Goal: Task Accomplishment & Management: Complete application form

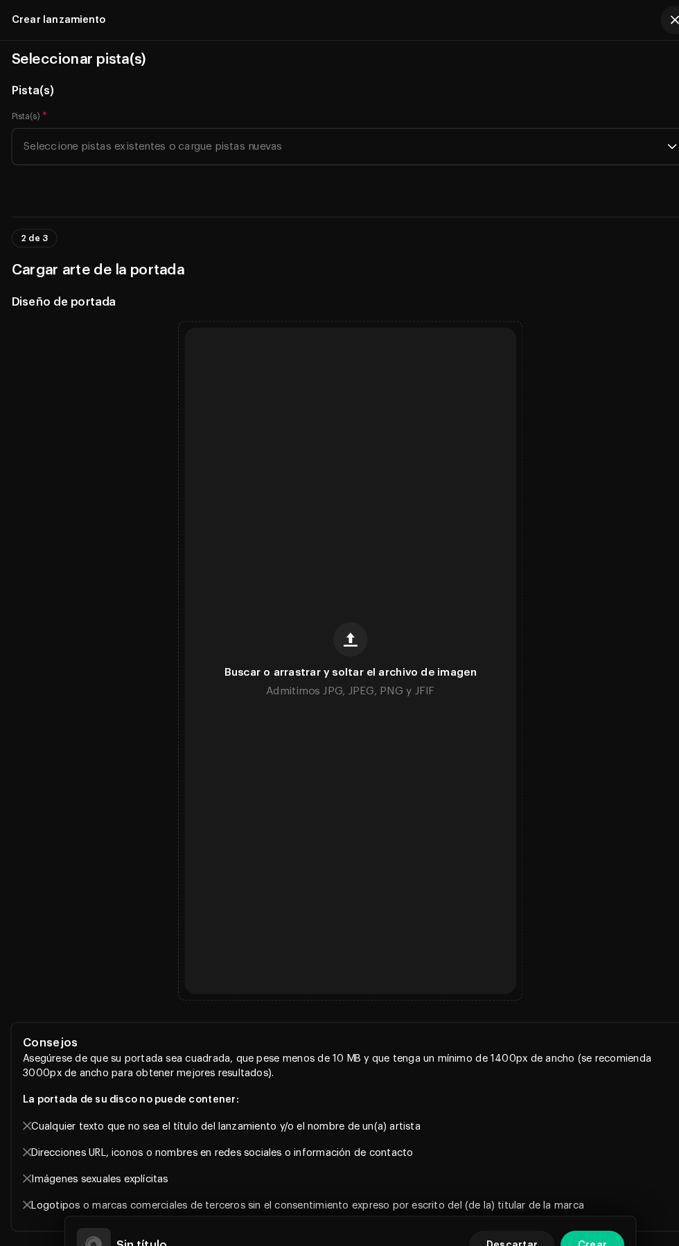
scroll to position [180, 0]
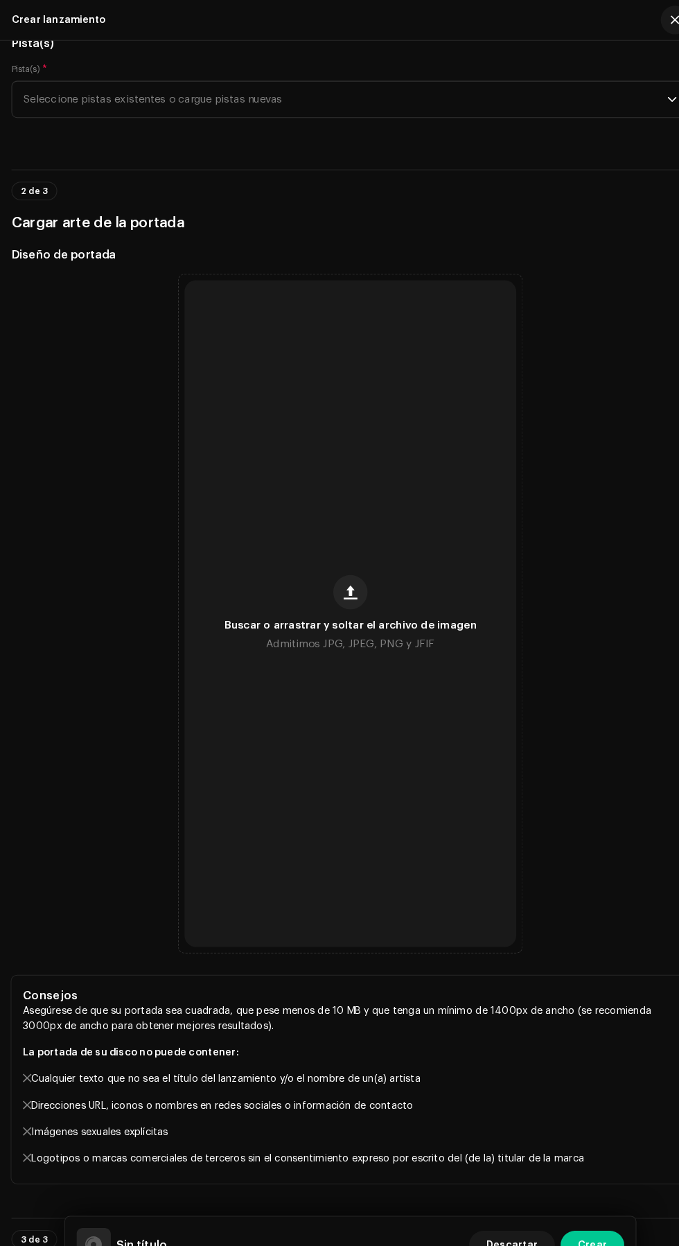
click at [245, 114] on span "Seleccione pistas existentes o cargue pistas nuevas" at bounding box center [335, 96] width 624 height 35
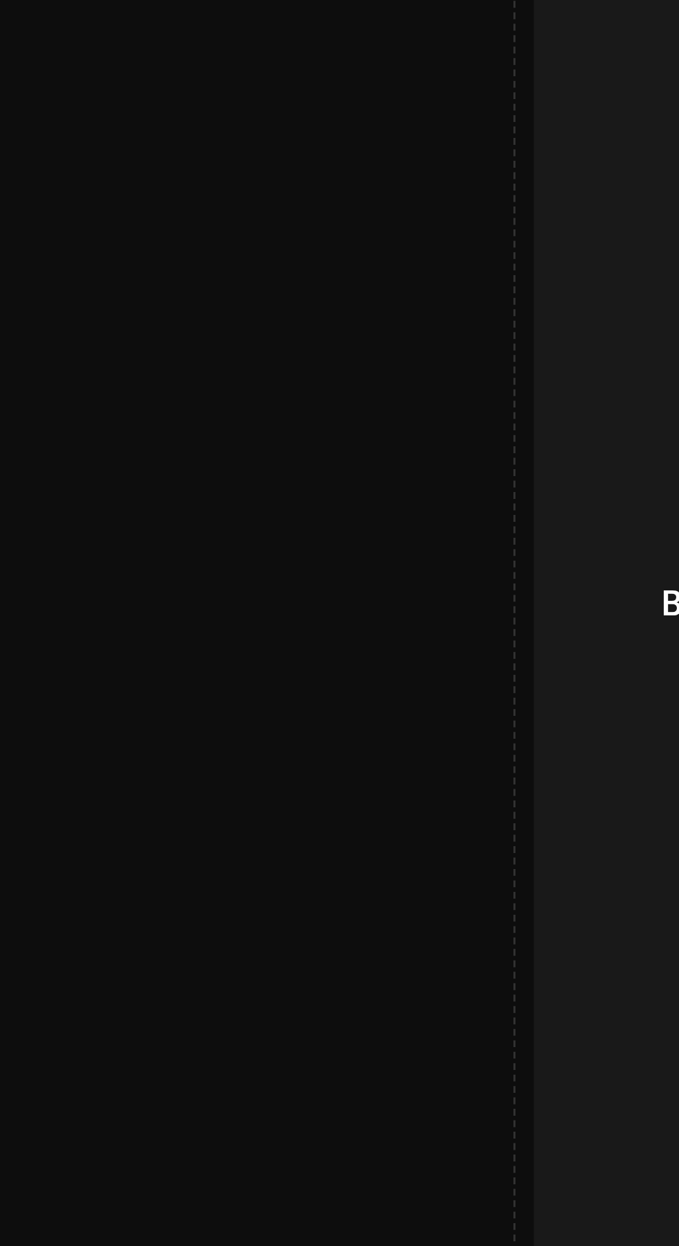
type input "Contigo la paso bonito"
click at [157, 269] on div "Cargar nuevas pistas" at bounding box center [339, 255] width 645 height 28
click at [166, 242] on td "KIWAY OFFICIAL 2 - kiway contigo quiero estar [DATE] 13_22 [DATE] 13_42.wav" at bounding box center [172, 220] width 222 height 44
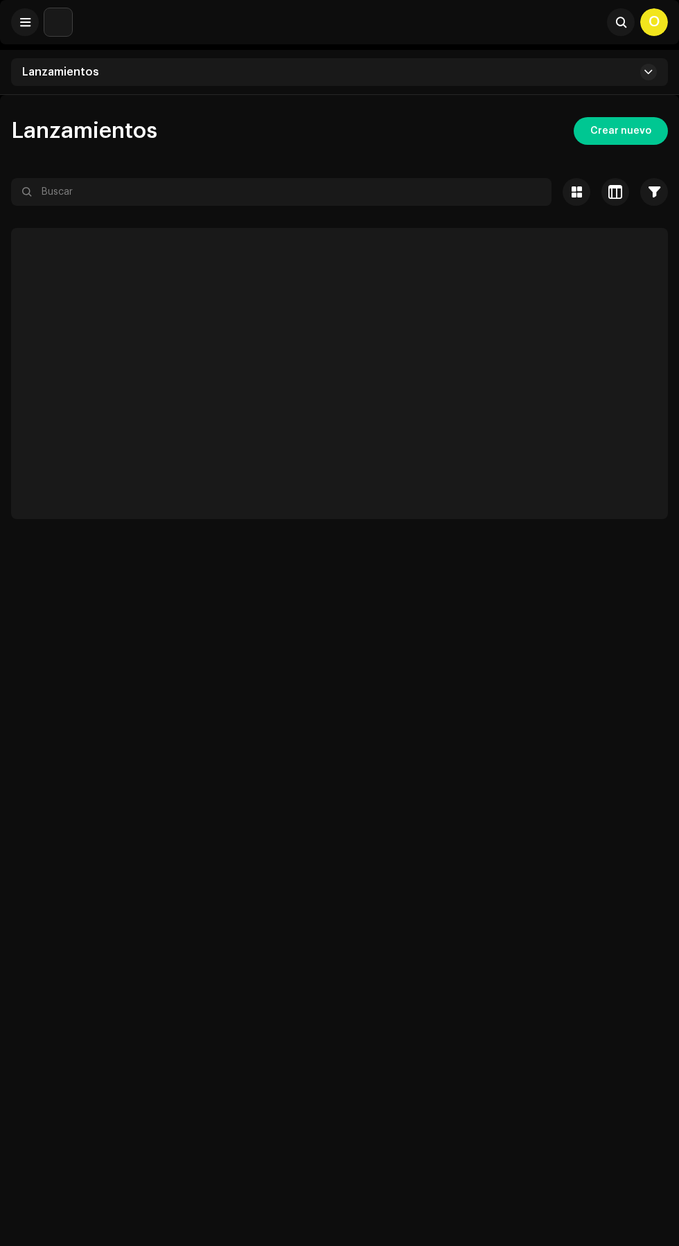
click at [610, 602] on div "Lanzamientos Crear nuevo Seleccionado 0 Seleccionar todo Opciones Filtros Estad…" at bounding box center [339, 718] width 679 height 1246
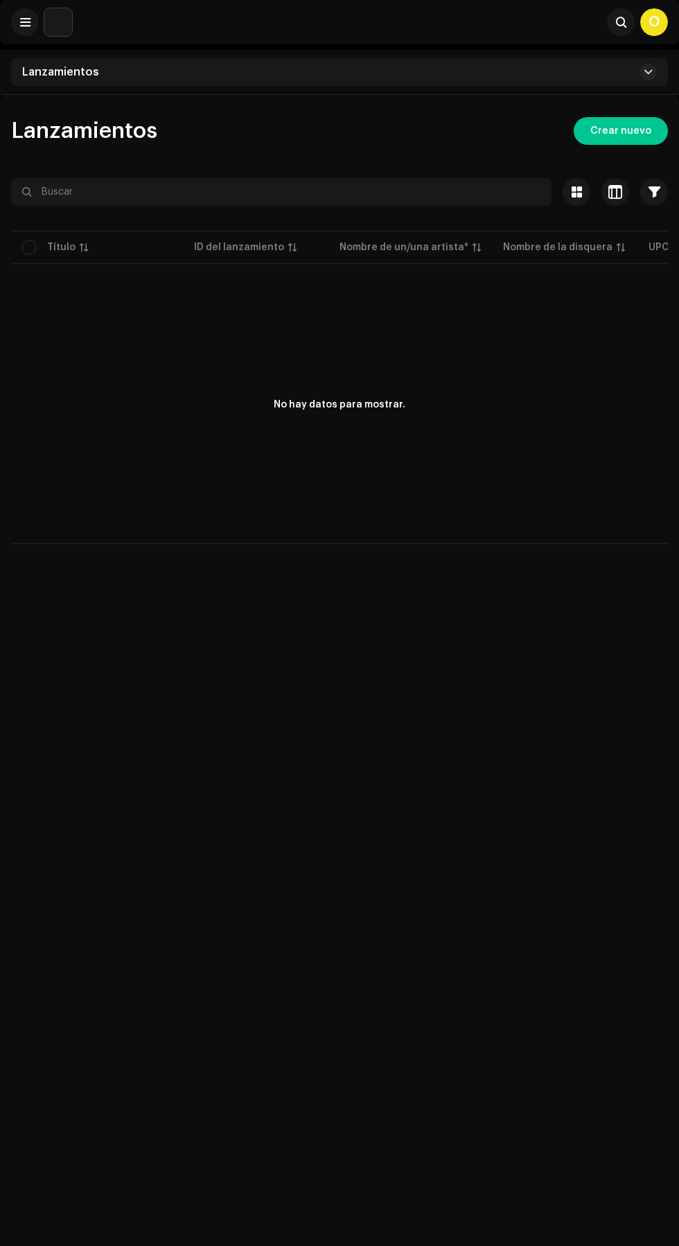
click at [635, 128] on span "Crear nuevo" at bounding box center [620, 131] width 61 height 28
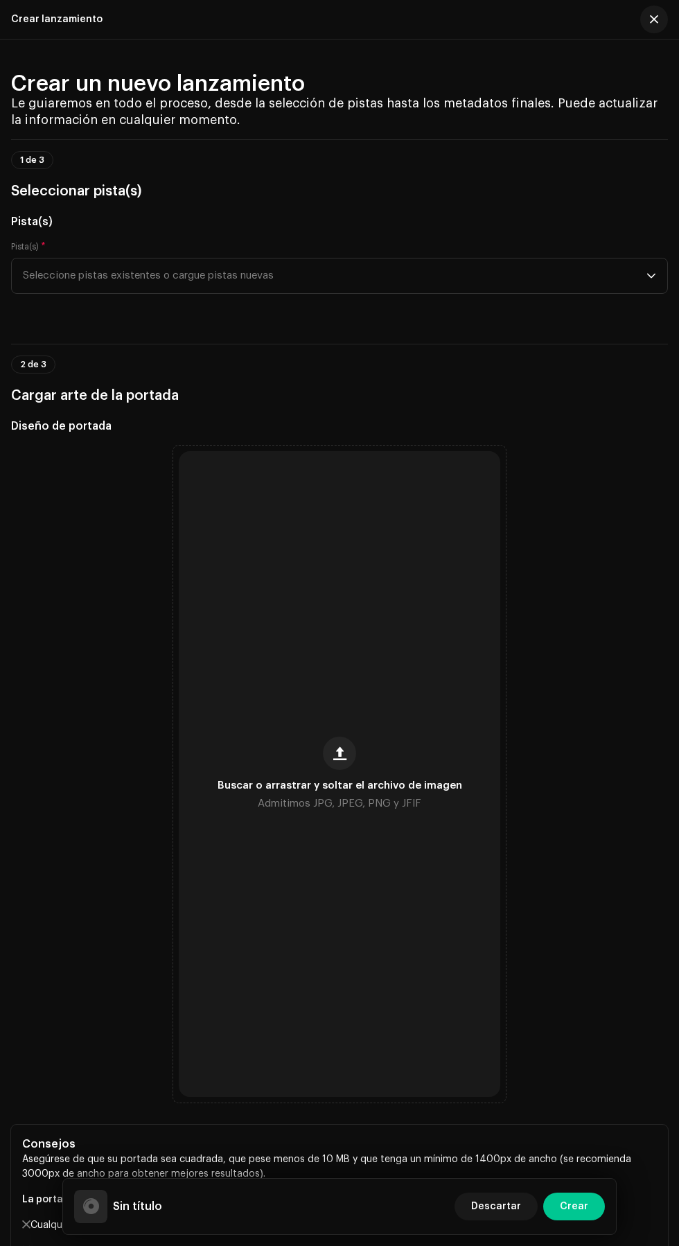
click at [301, 293] on span "Seleccione pistas existentes o cargue pistas nuevas" at bounding box center [335, 276] width 624 height 35
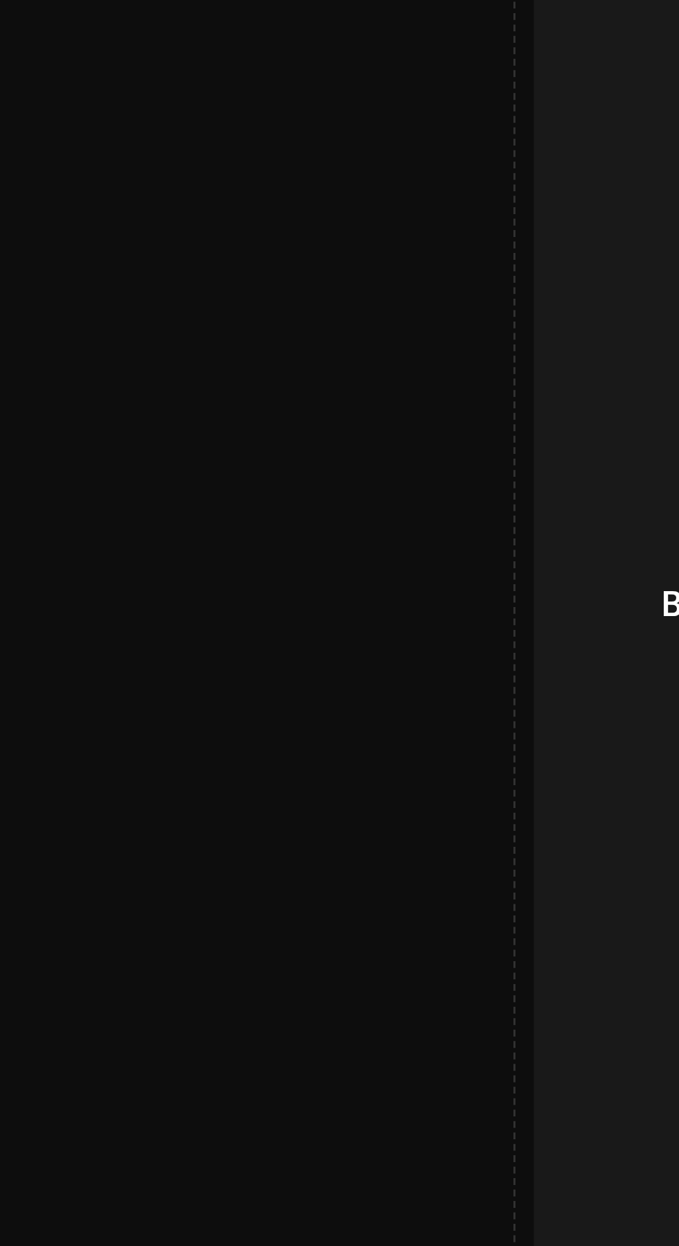
click at [155, 448] on div "Cargar nuevas pistas" at bounding box center [339, 435] width 645 height 28
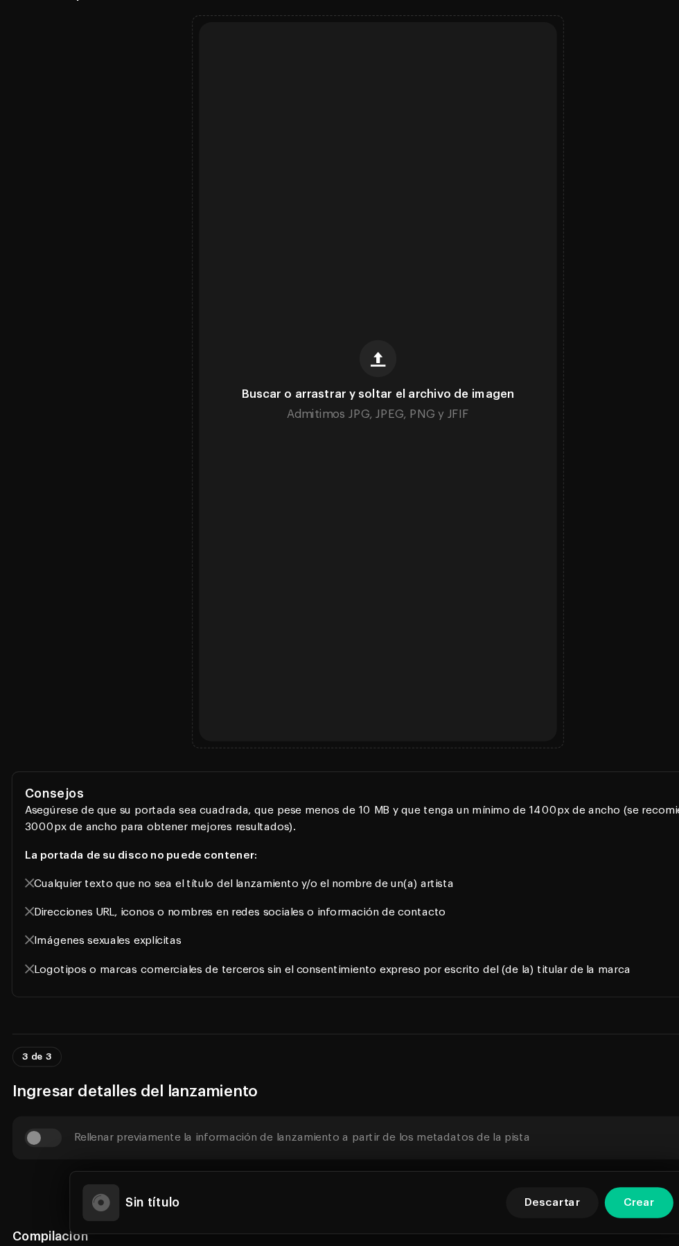
scroll to position [14, 0]
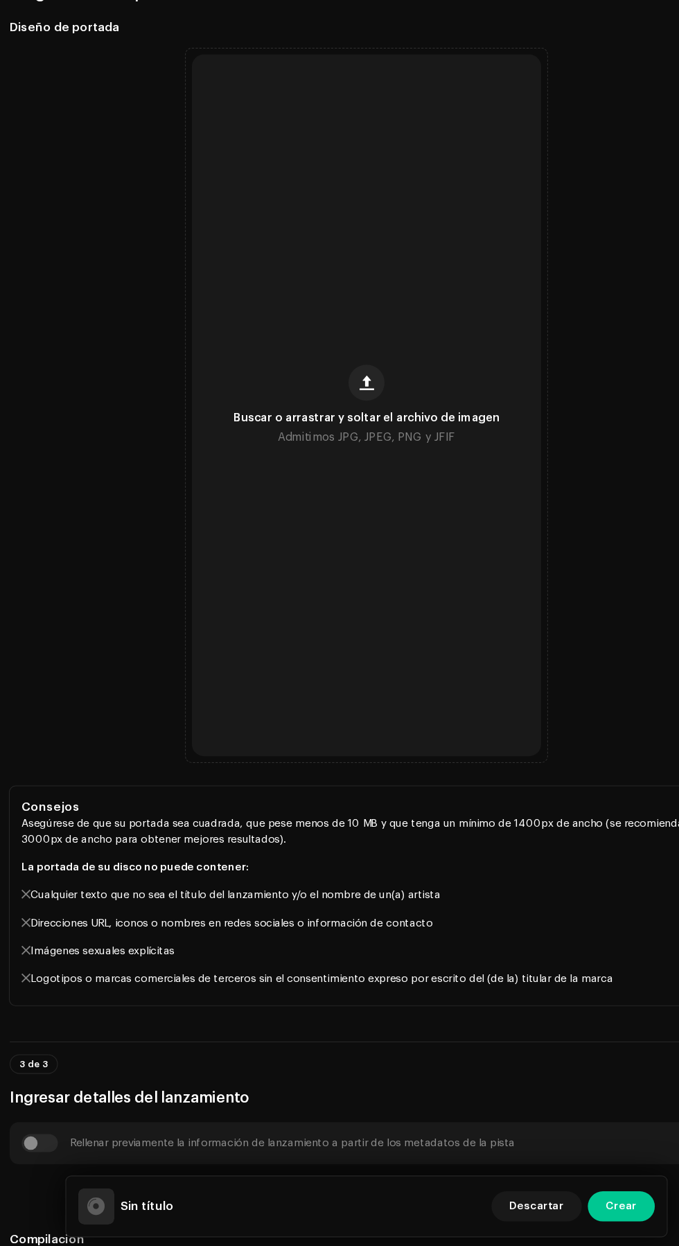
click at [380, 486] on span "Buscar o arrastrar y soltar el archivo de imagen" at bounding box center [340, 481] width 245 height 10
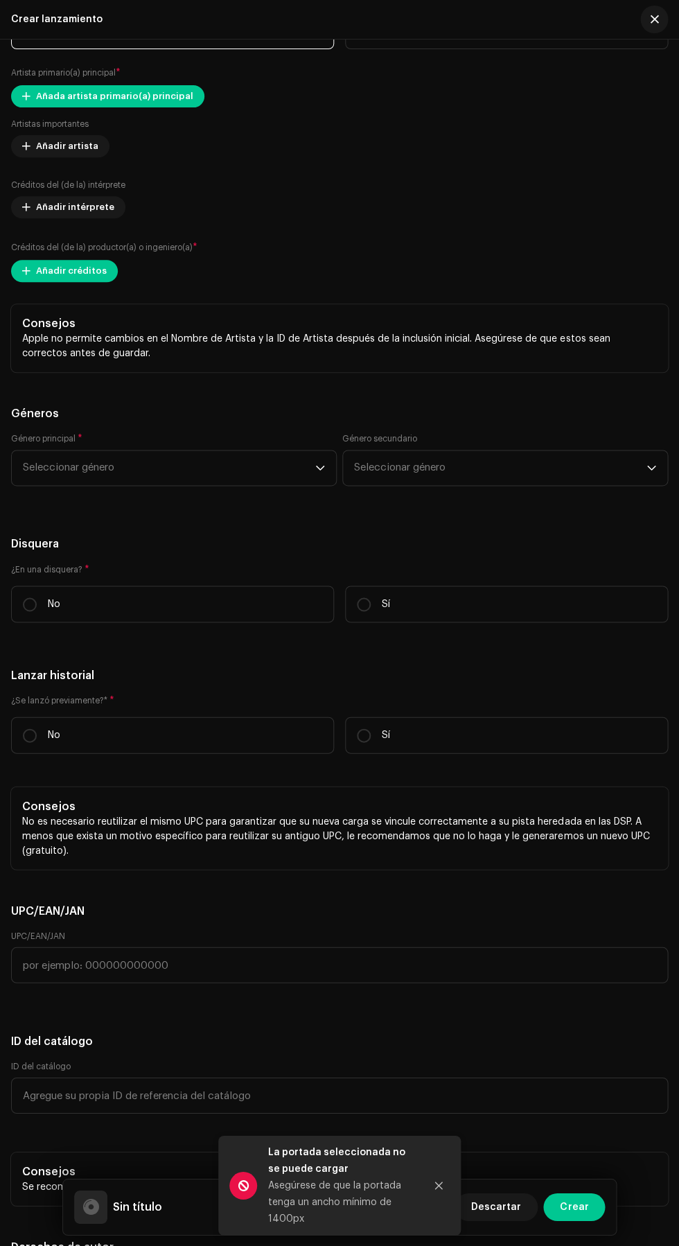
scroll to position [2462, 0]
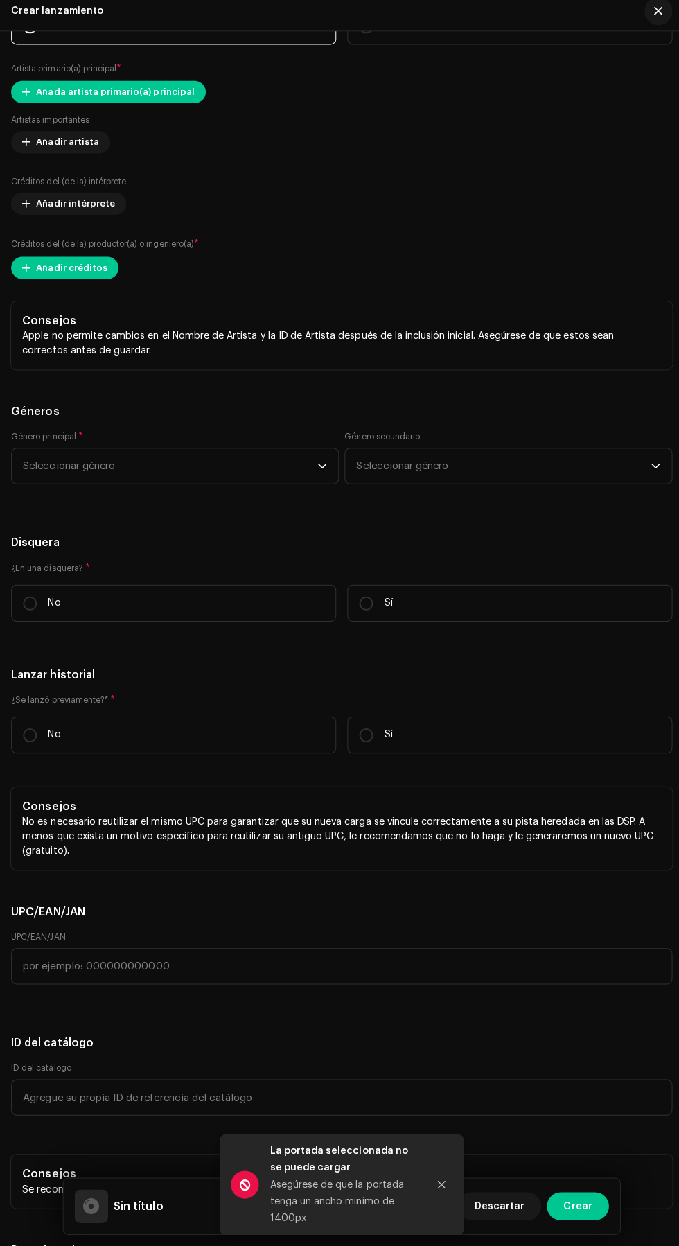
scroll to position [2474, 0]
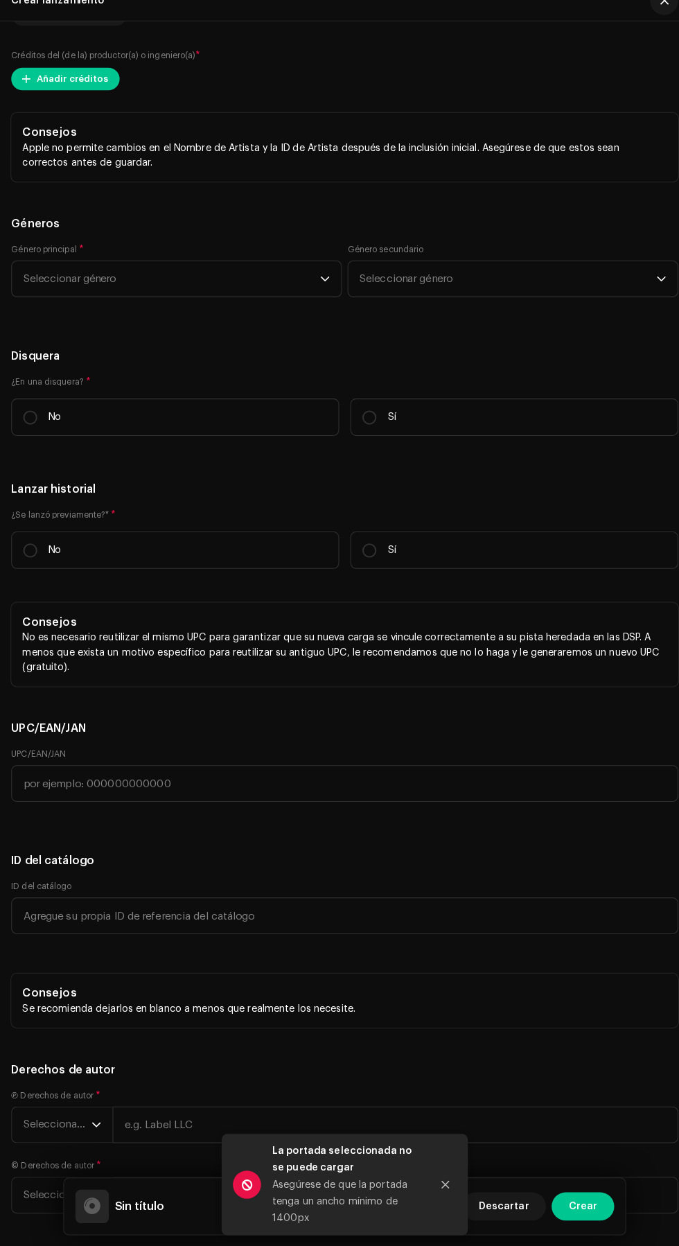
scroll to position [2618, 0]
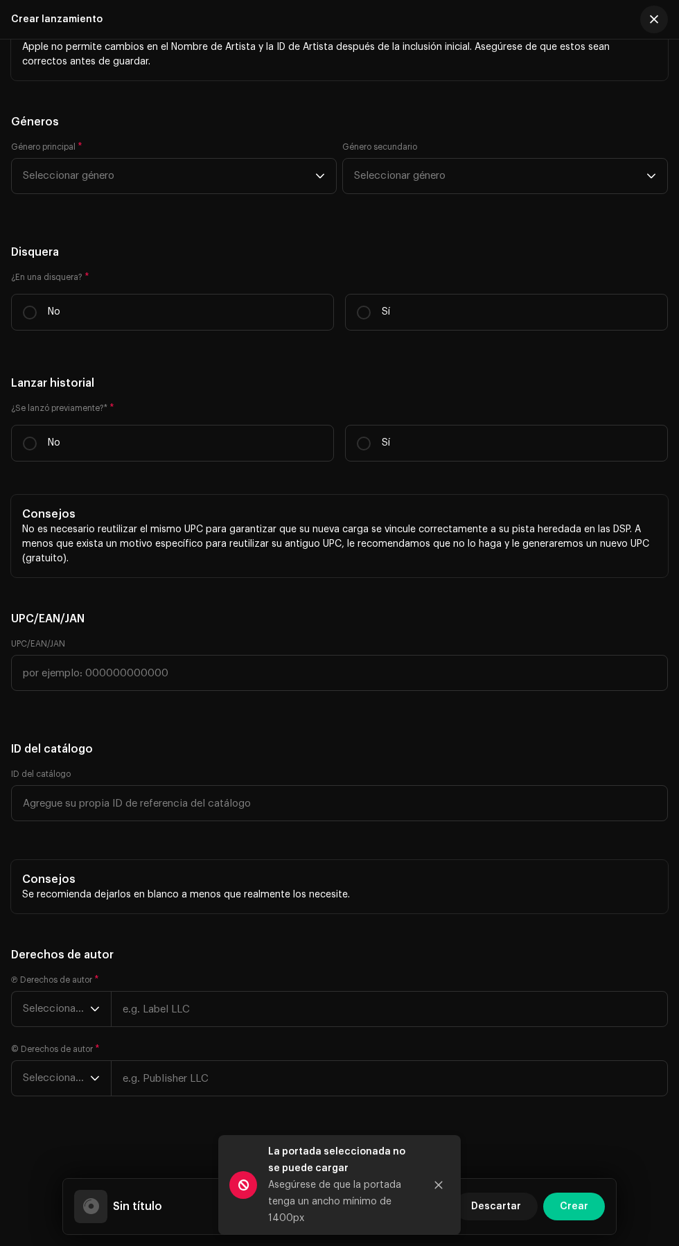
scroll to position [2891, 0]
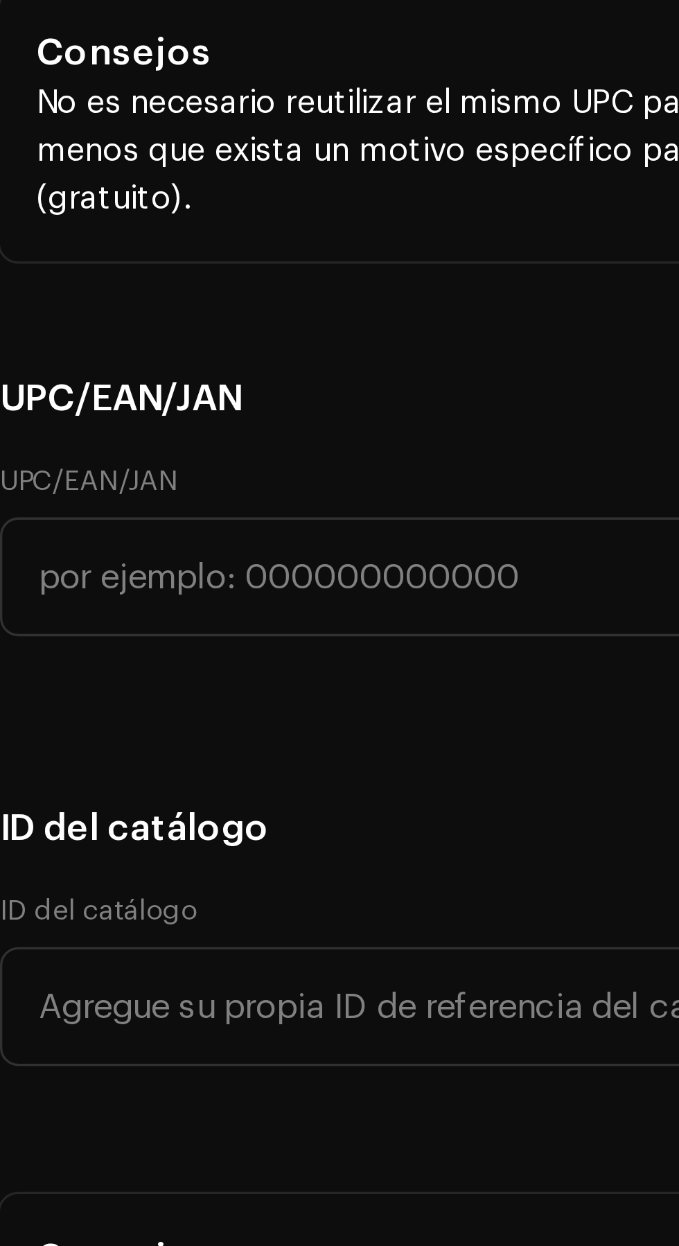
scroll to position [2997, 0]
type input "Contigo la paso bonito"
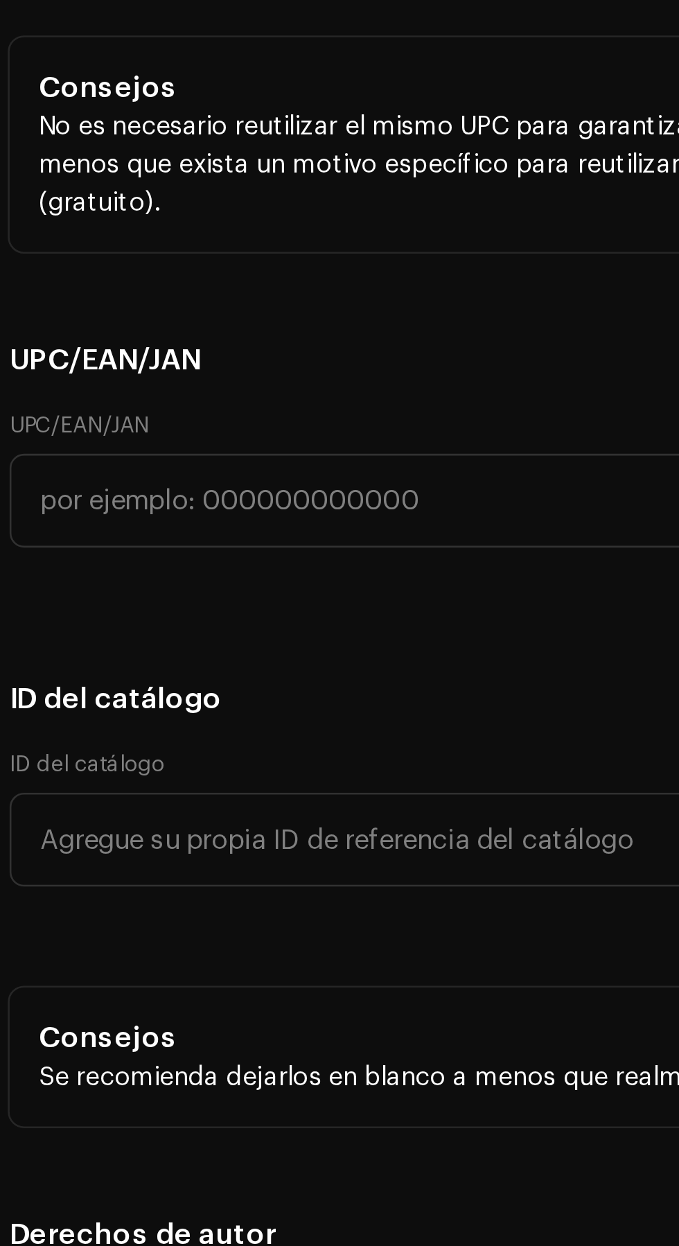
scroll to position [52, 0]
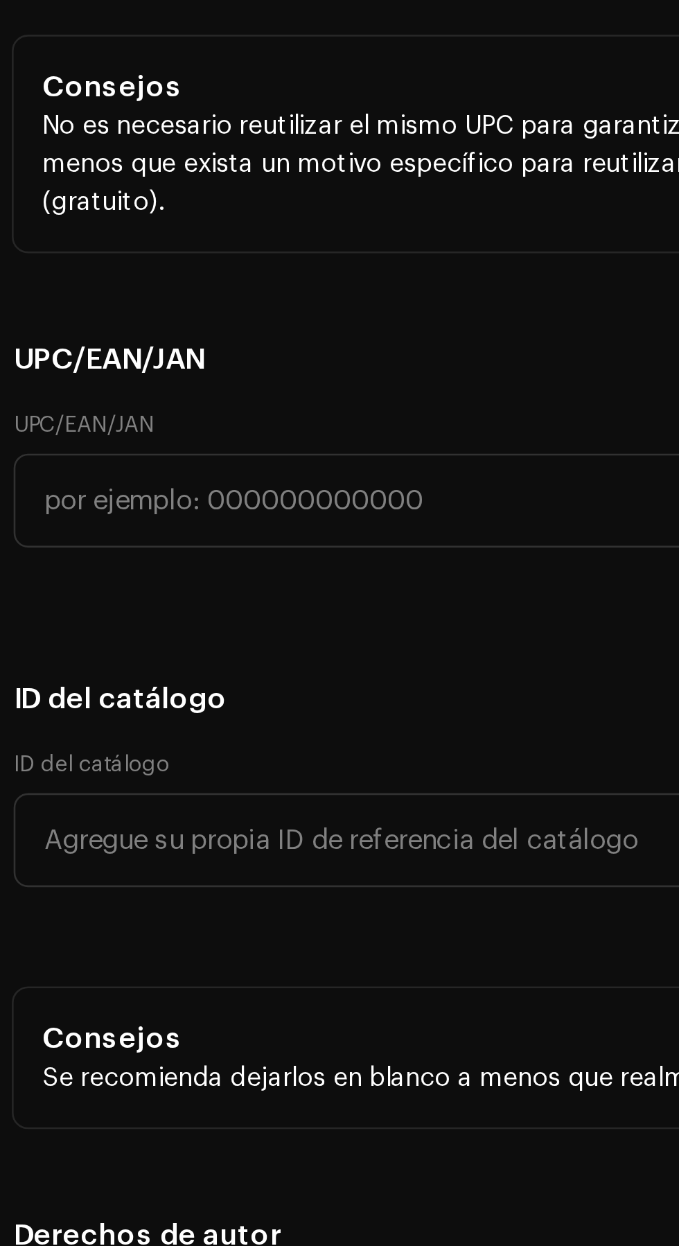
type input "Remesclada"
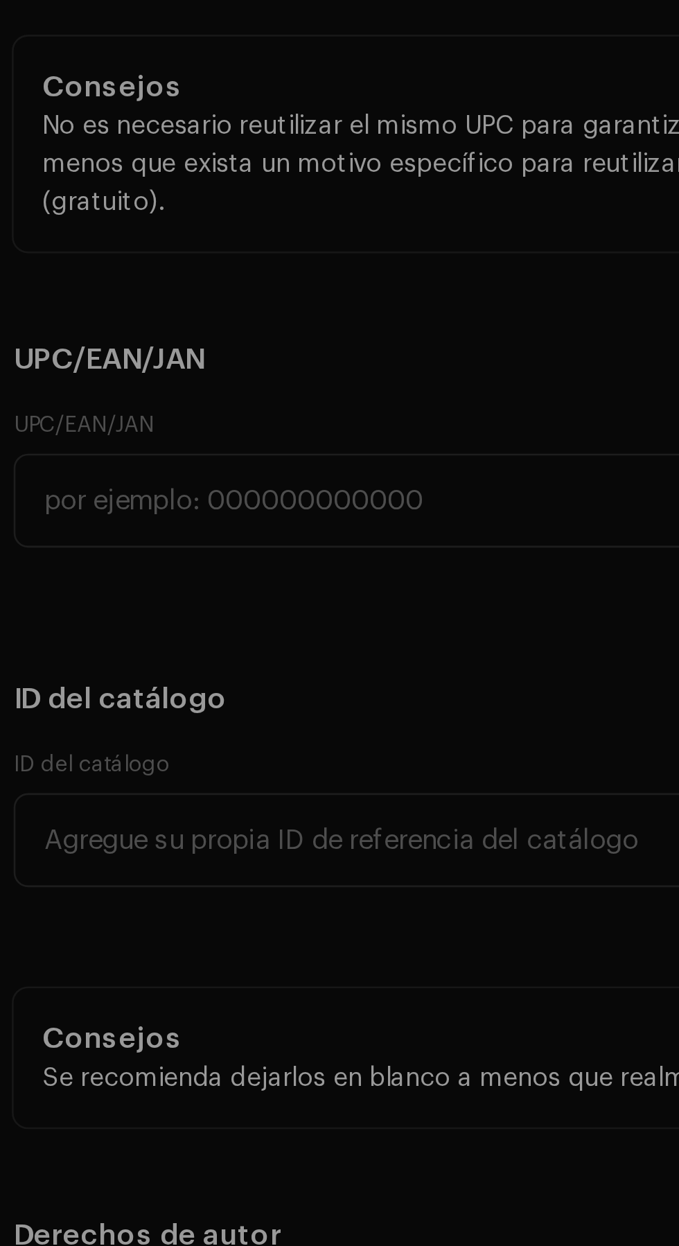
click at [108, 673] on div "Añada artista primario(a) principal El nombre del (de la) artista * Seleccionar…" at bounding box center [339, 623] width 679 height 1246
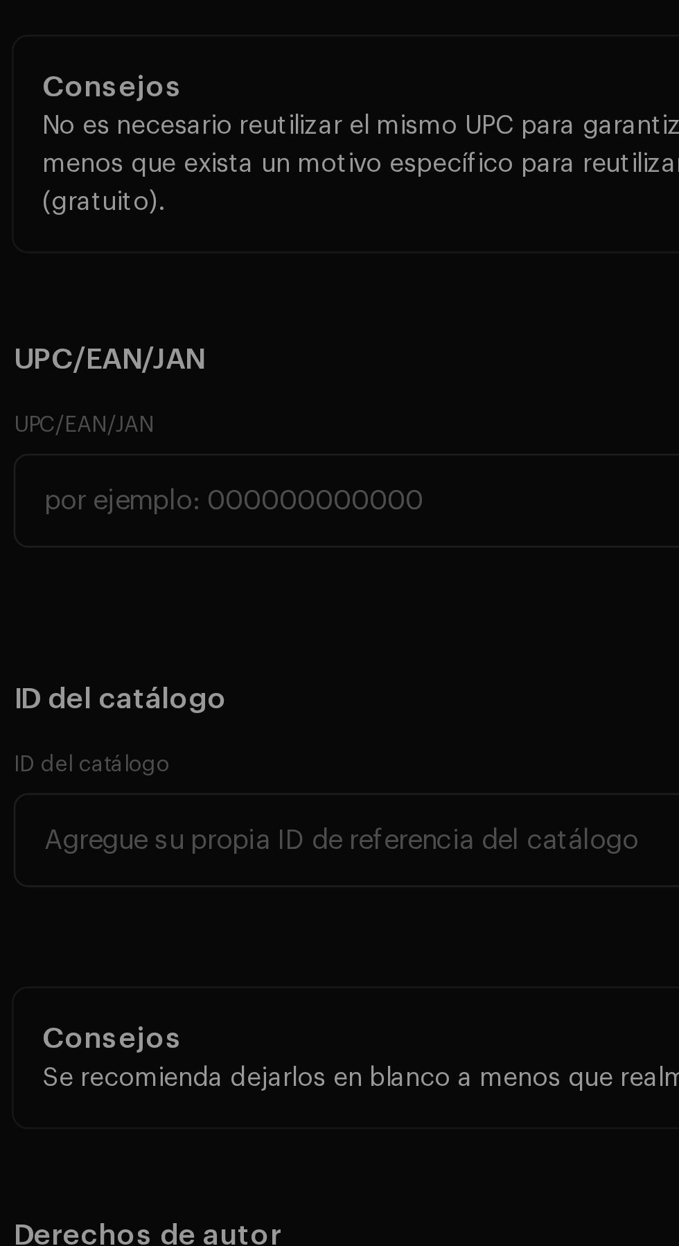
click at [80, 645] on div "Añada artista importante Rol * Seleccionar rol Cancelar Añadir artista" at bounding box center [339, 623] width 679 height 1246
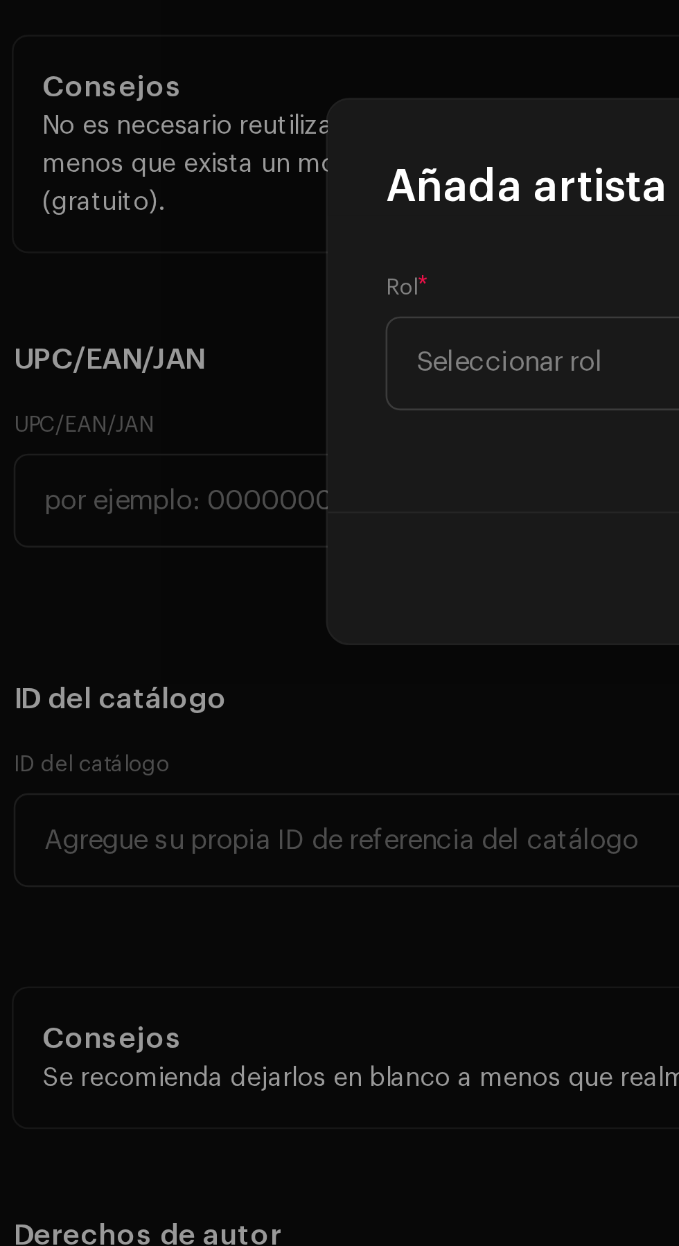
click at [190, 649] on div "Rol * Seleccionar rol" at bounding box center [340, 620] width 416 height 114
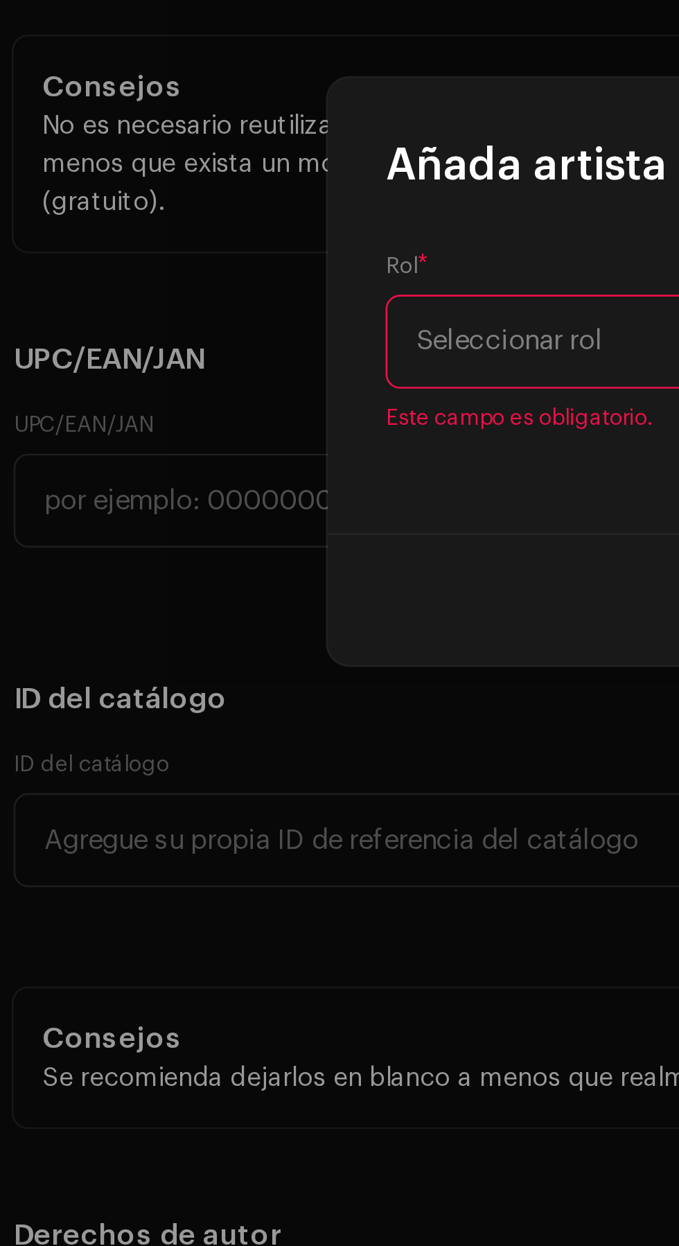
click at [200, 613] on span "Seleccionar rol" at bounding box center [335, 612] width 338 height 35
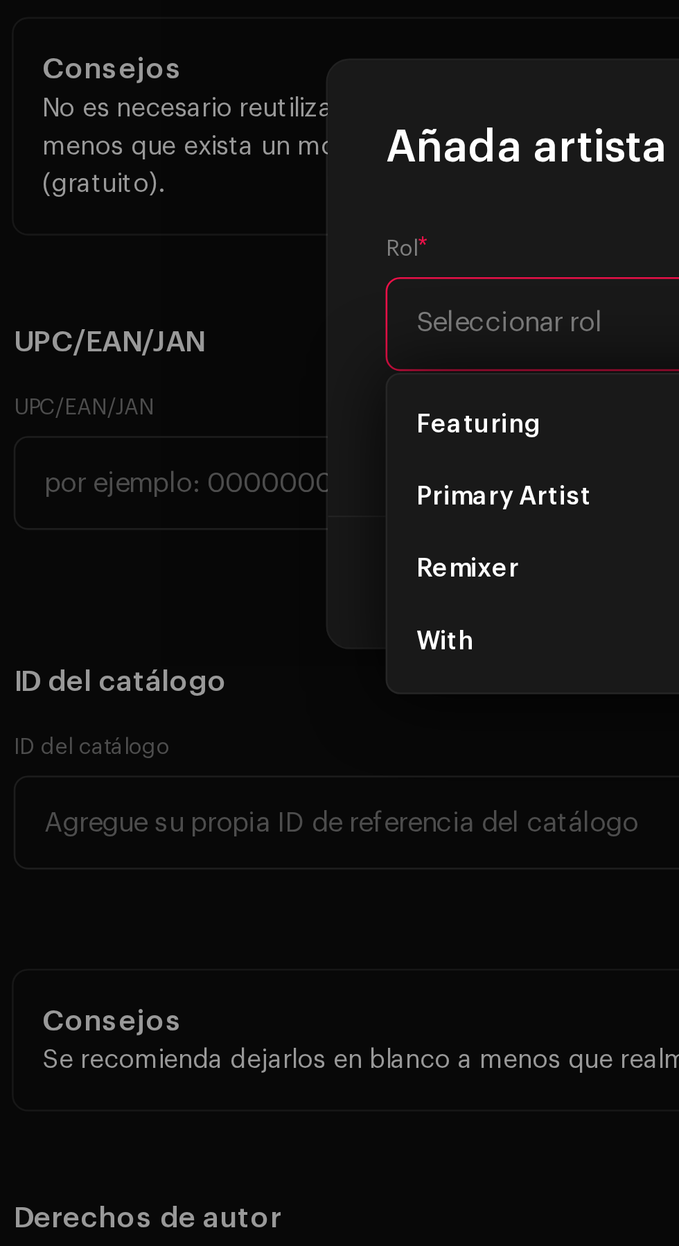
click at [214, 679] on span "Primary Artist" at bounding box center [199, 679] width 67 height 14
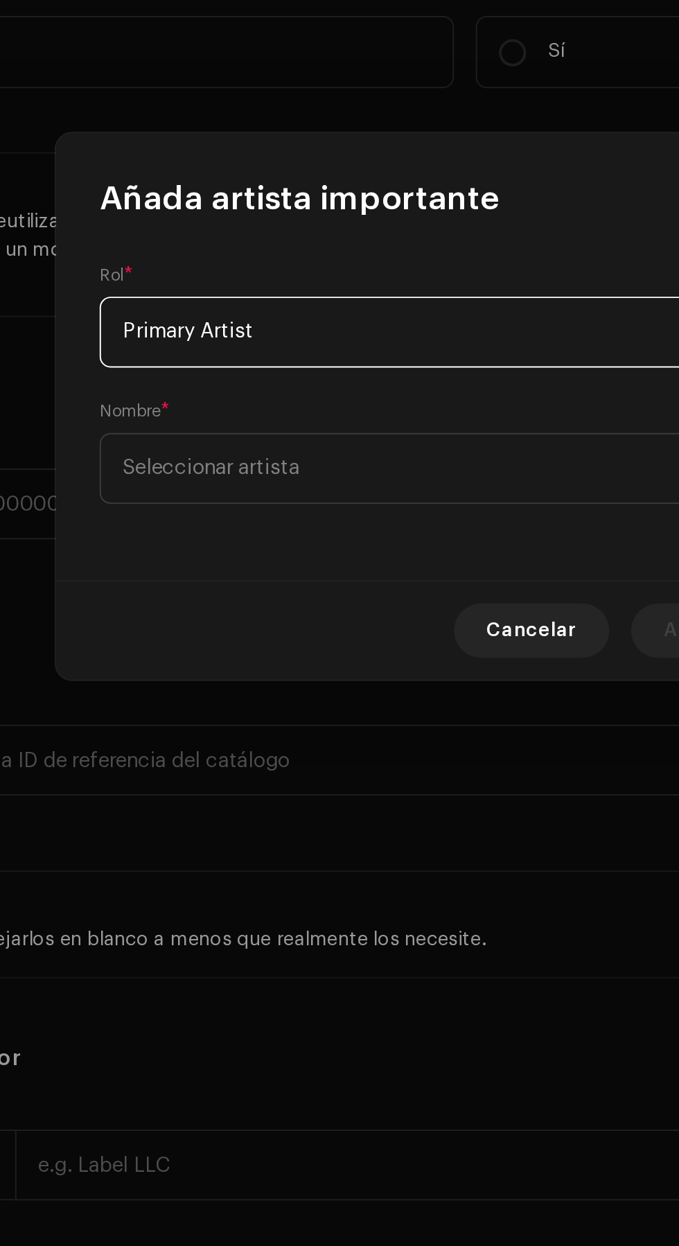
click at [268, 583] on span "Primary Artist" at bounding box center [335, 585] width 338 height 35
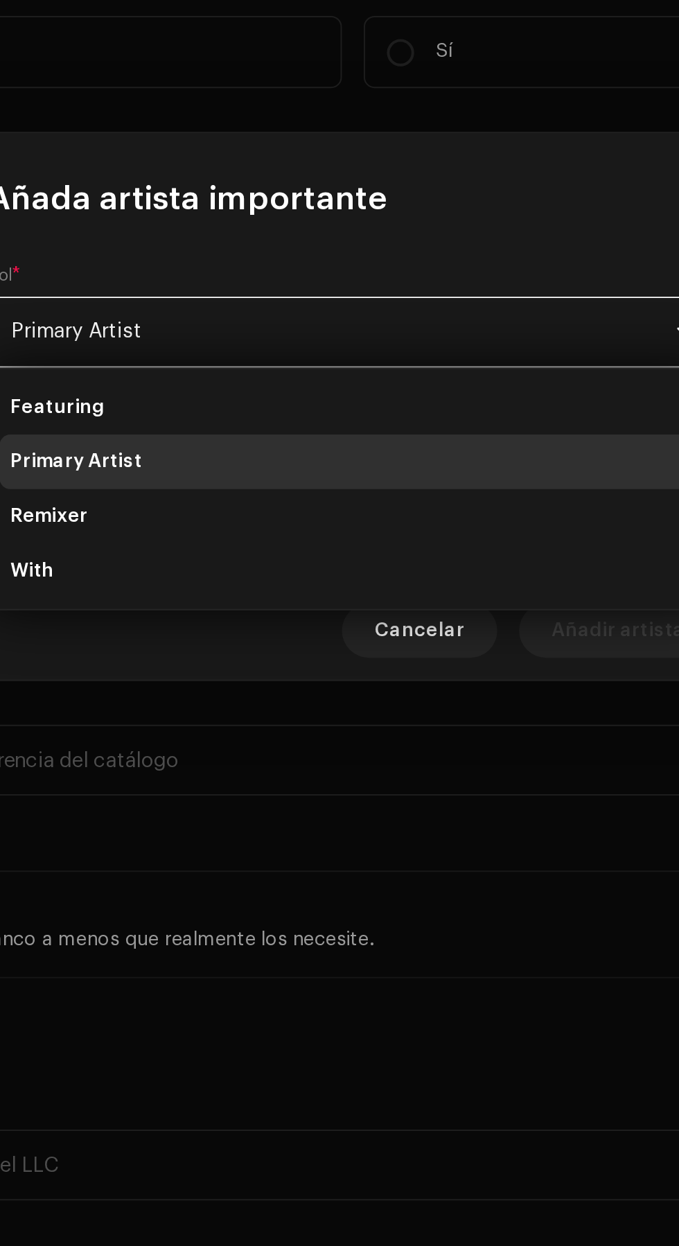
click at [380, 735] on span "Cancelar" at bounding box center [374, 738] width 46 height 28
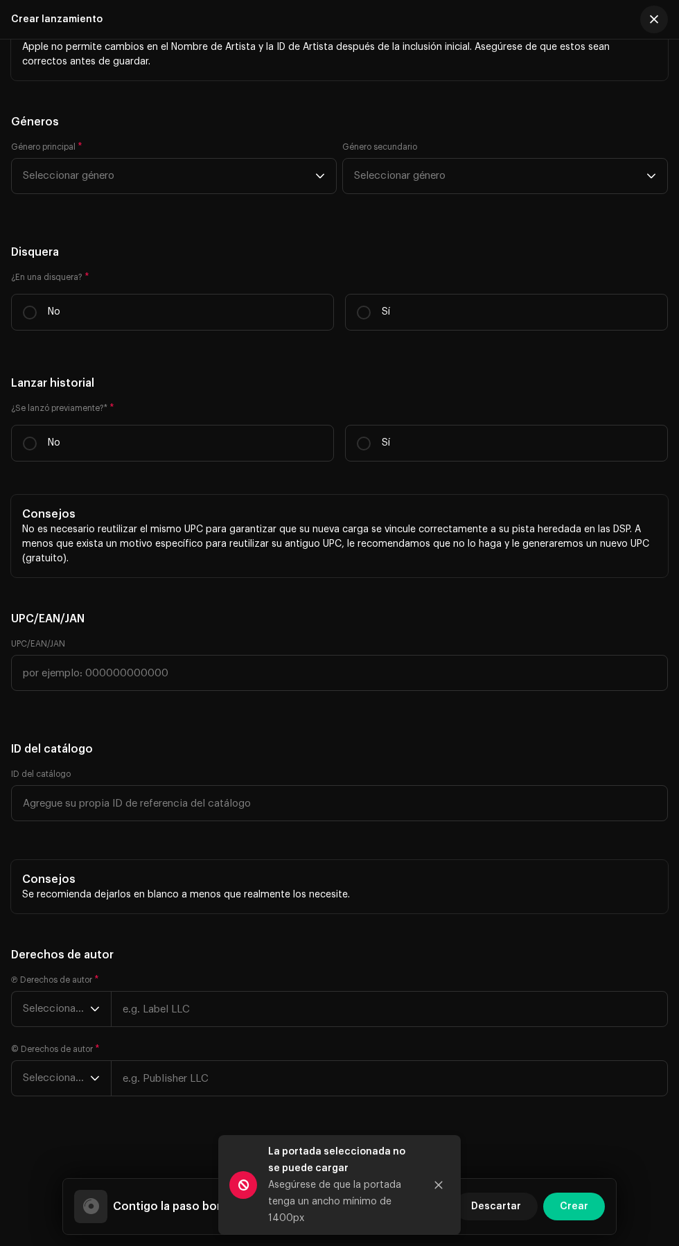
scroll to position [4199, 0]
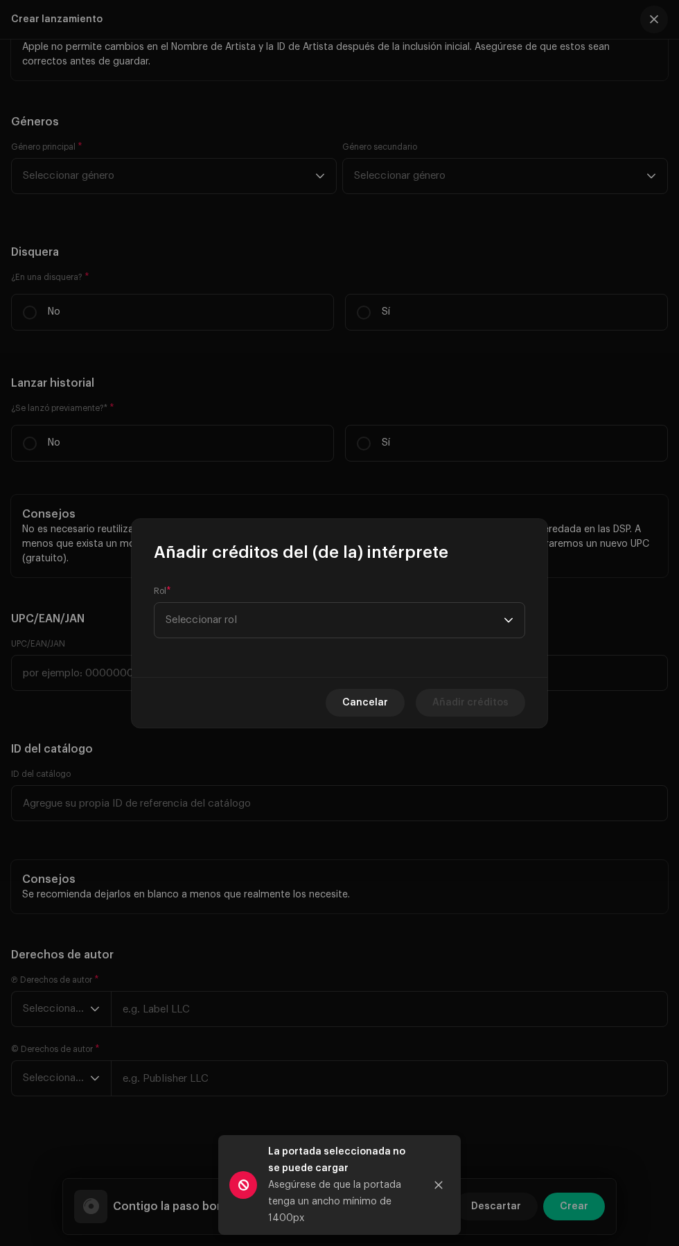
click at [359, 707] on span "Cancelar" at bounding box center [365, 703] width 46 height 28
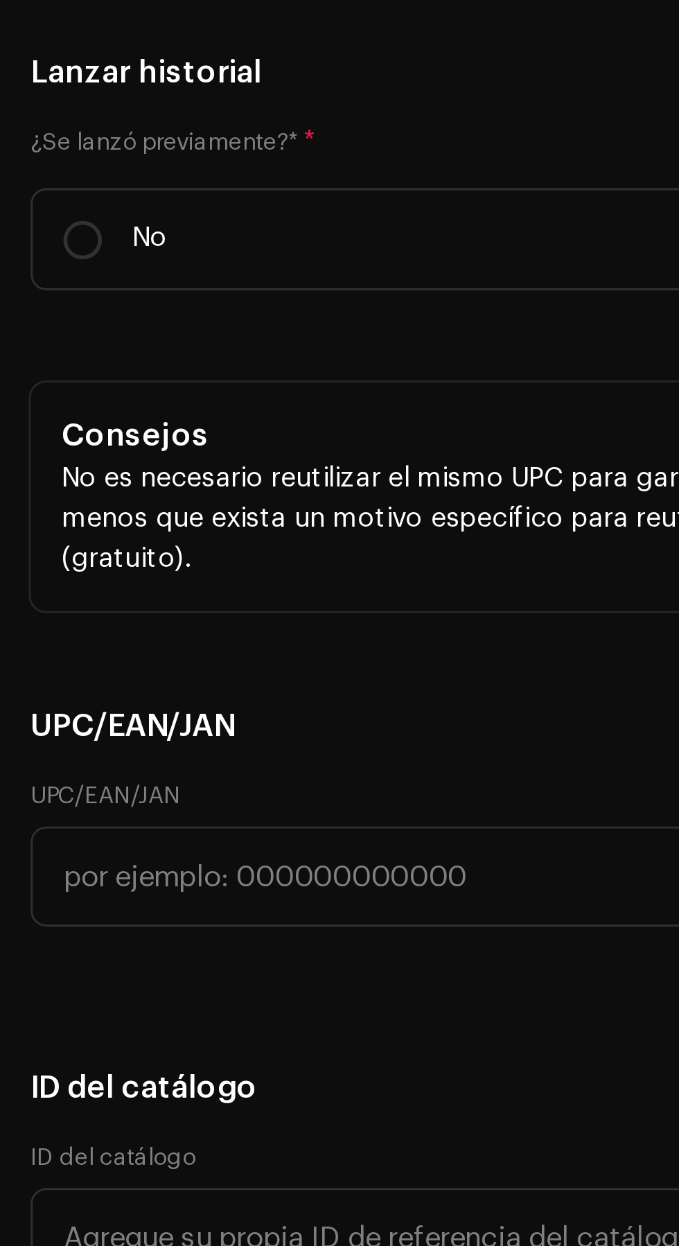
scroll to position [69, 0]
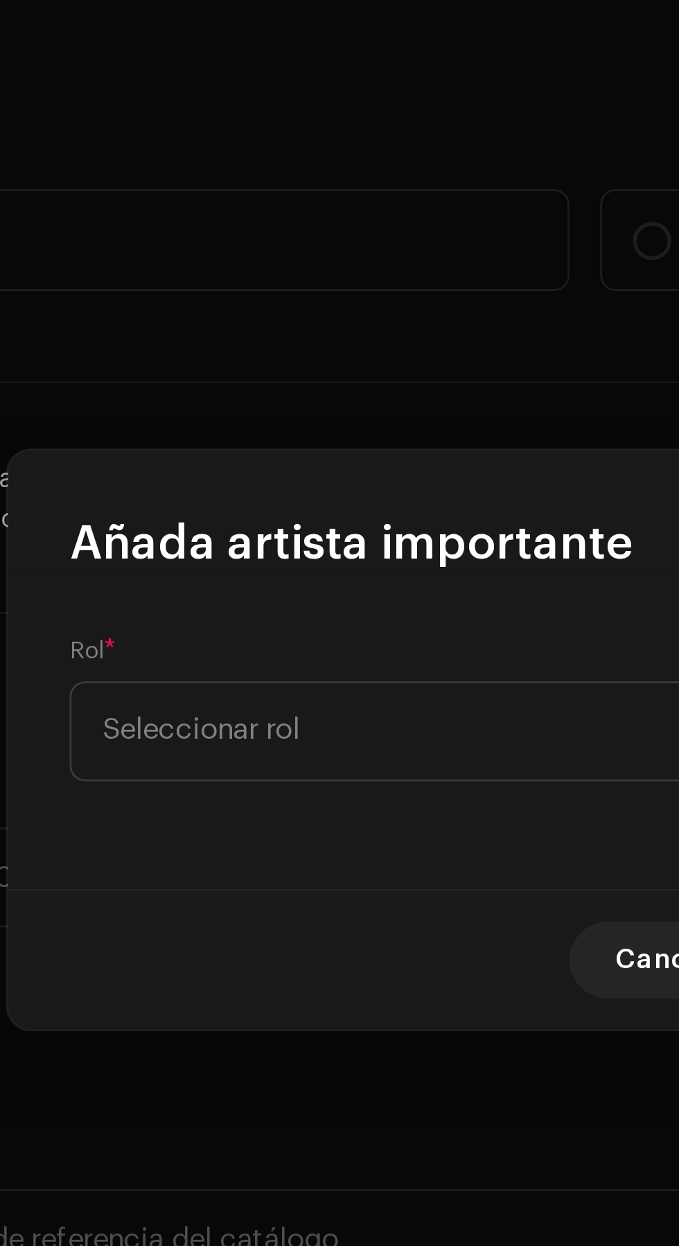
click at [288, 552] on span "Añada artista importante" at bounding box center [255, 552] width 203 height 22
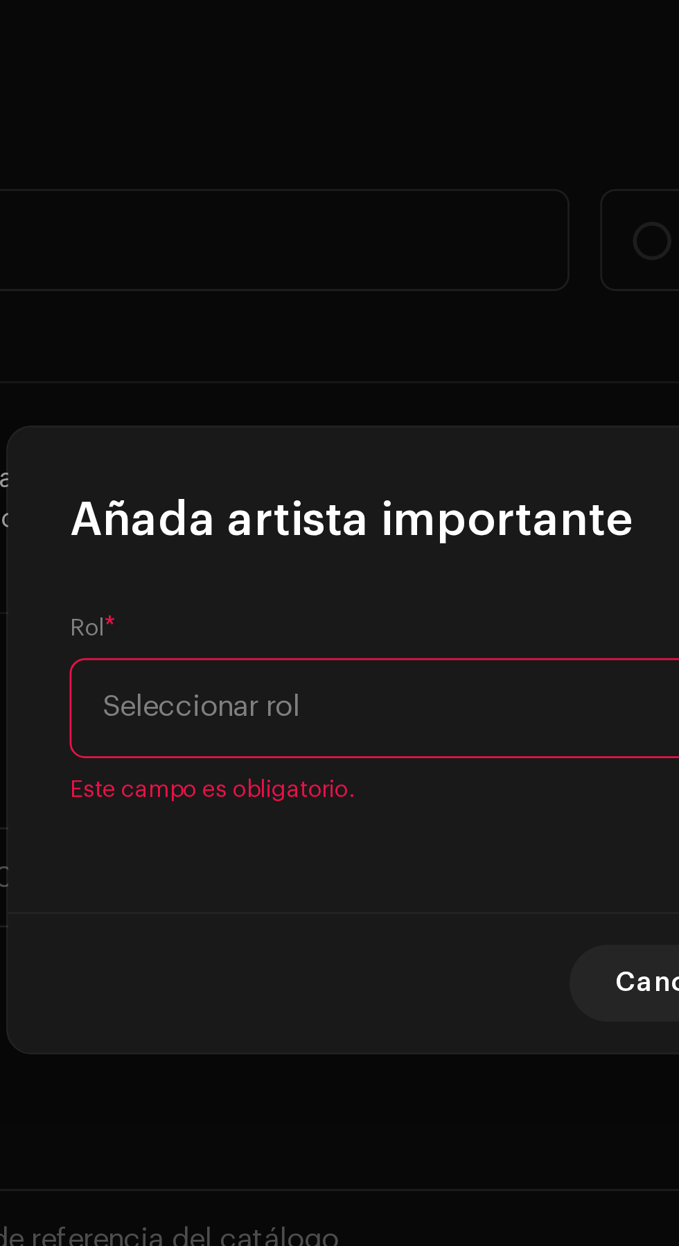
click at [270, 612] on span "Seleccionar rol" at bounding box center [335, 612] width 338 height 35
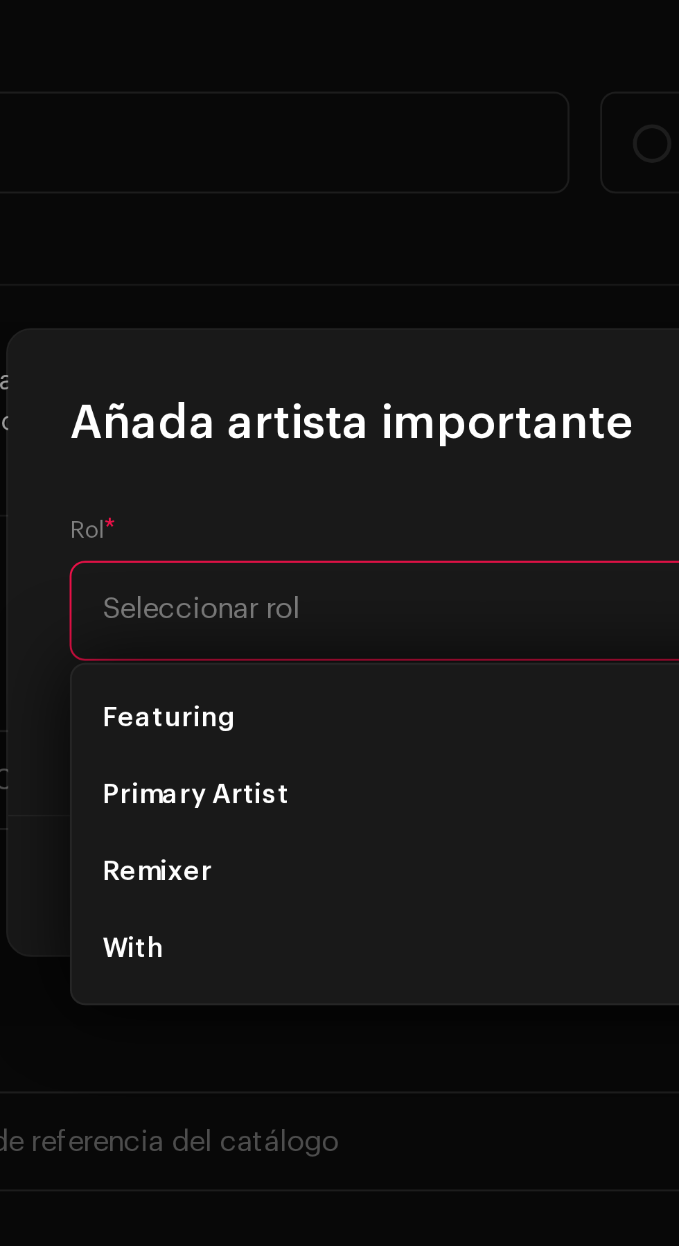
click at [214, 600] on span "Seleccionar rol" at bounding box center [335, 612] width 338 height 35
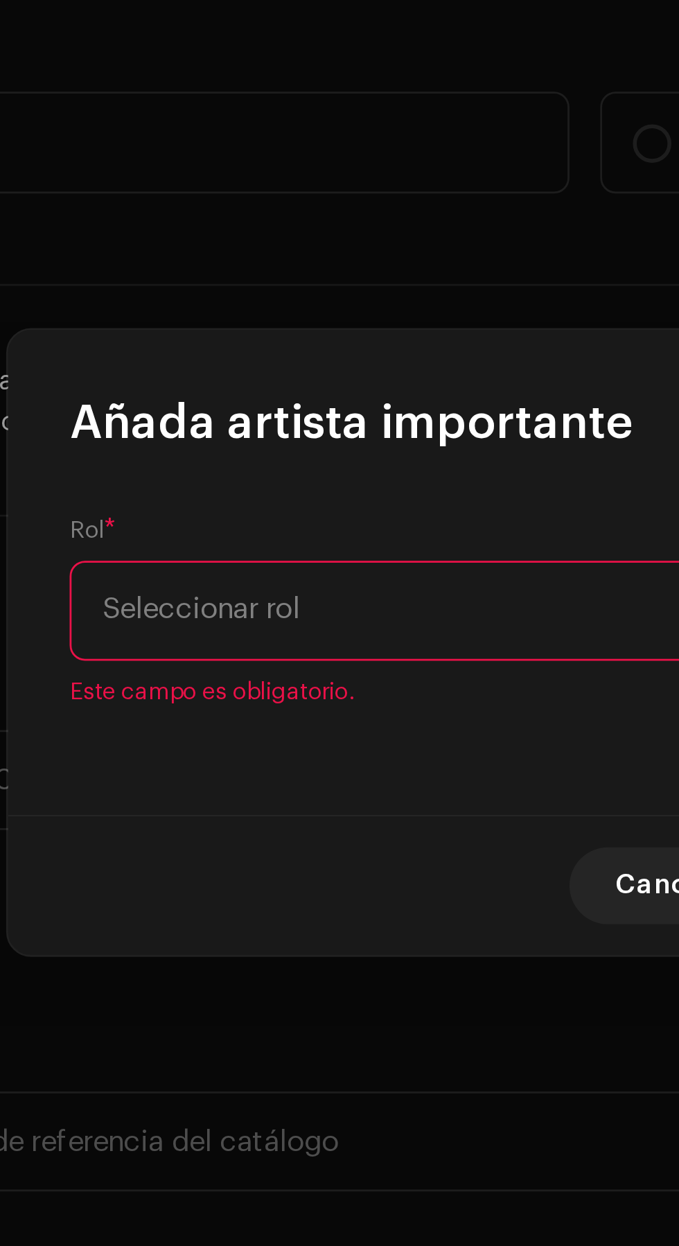
click at [247, 616] on span "Seleccionar rol" at bounding box center [335, 612] width 338 height 35
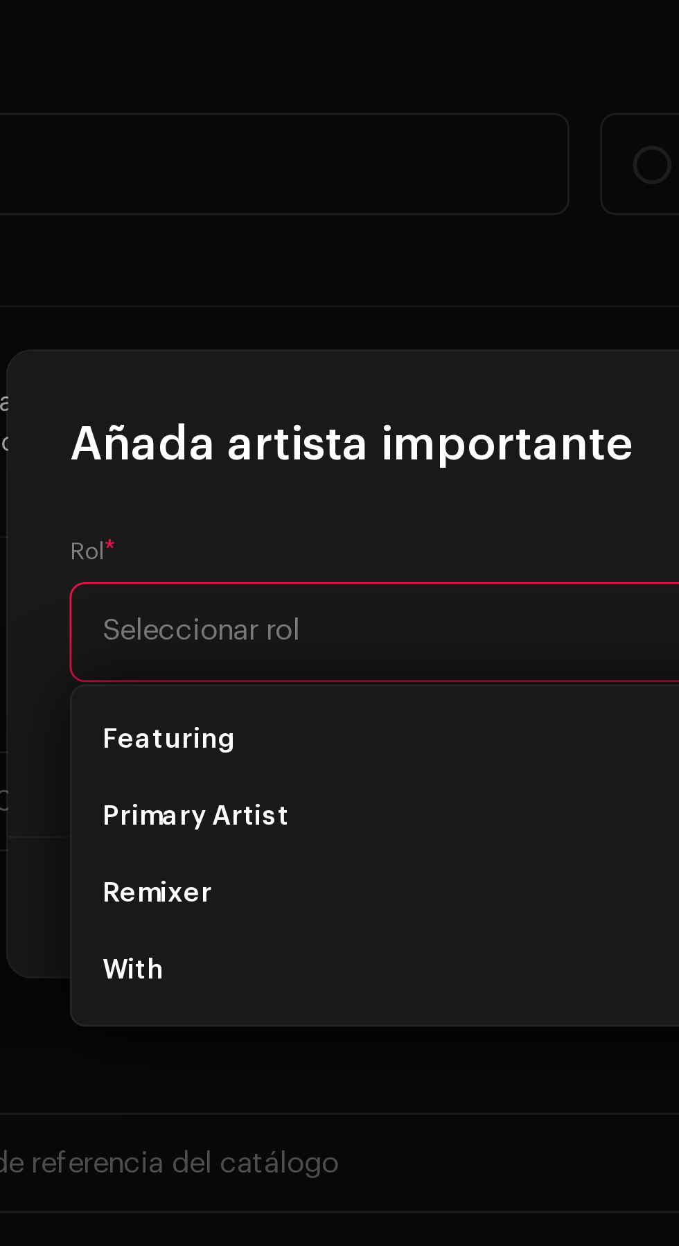
click at [219, 676] on span "Primary Artist" at bounding box center [199, 679] width 67 height 14
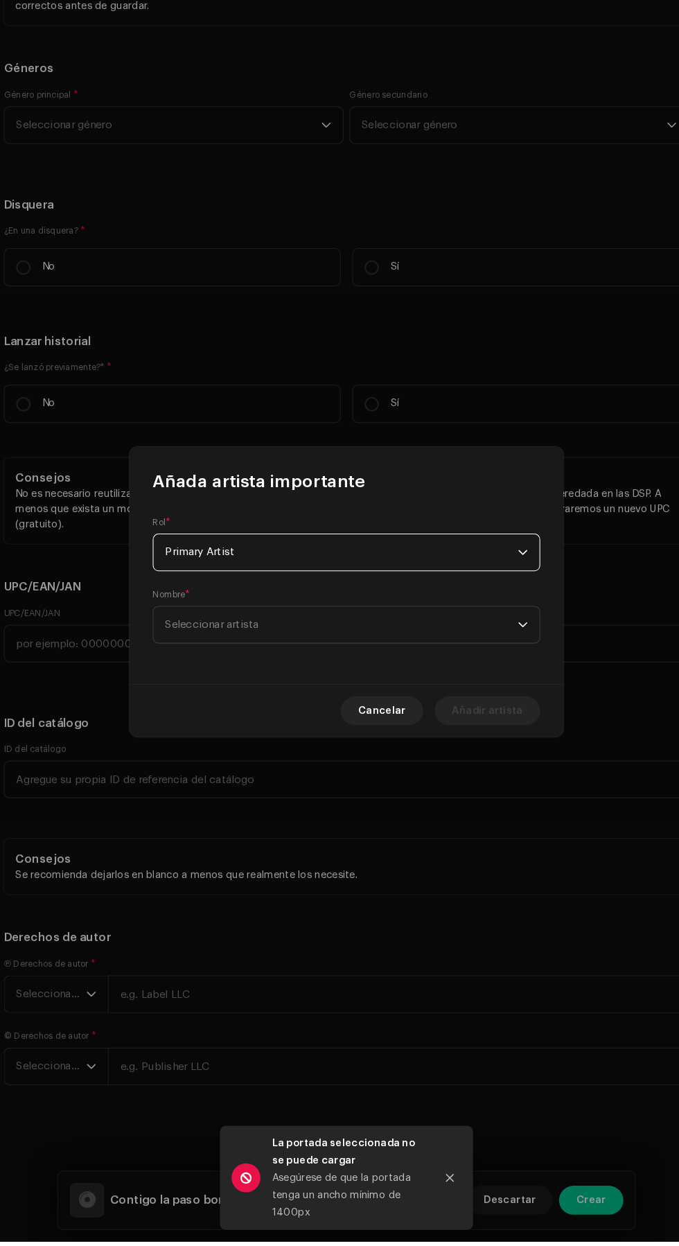
click at [312, 672] on span "Seleccionar artista" at bounding box center [335, 655] width 338 height 35
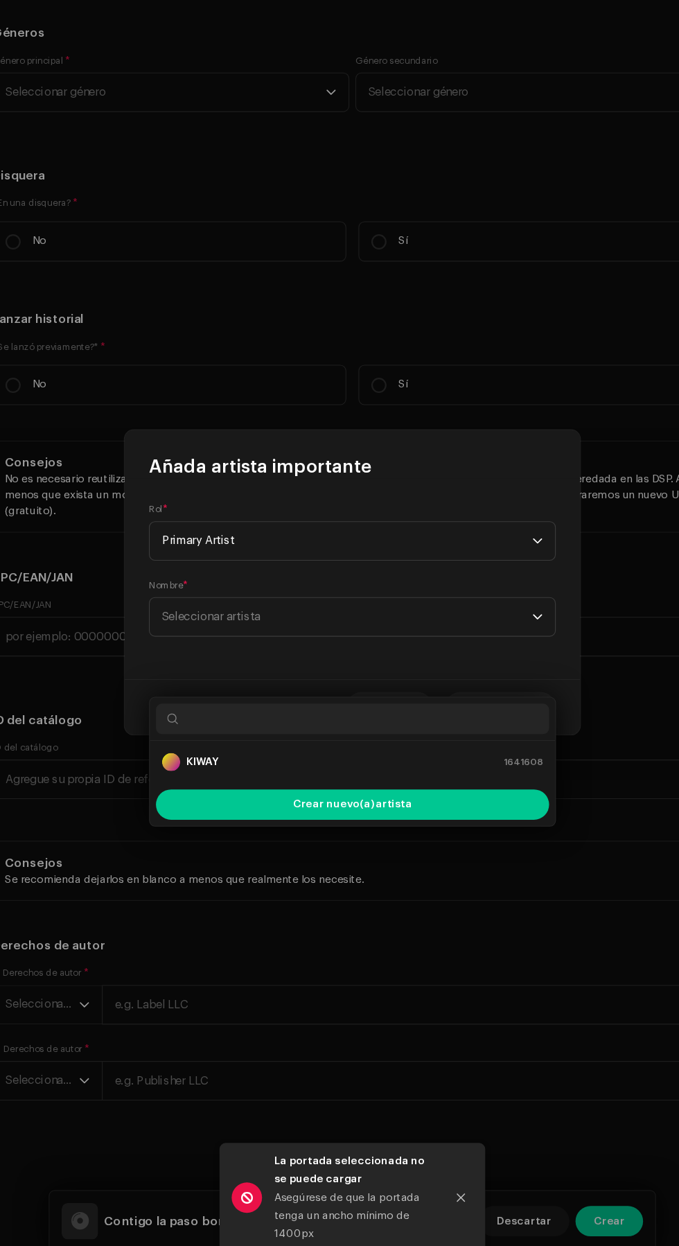
scroll to position [74, 0]
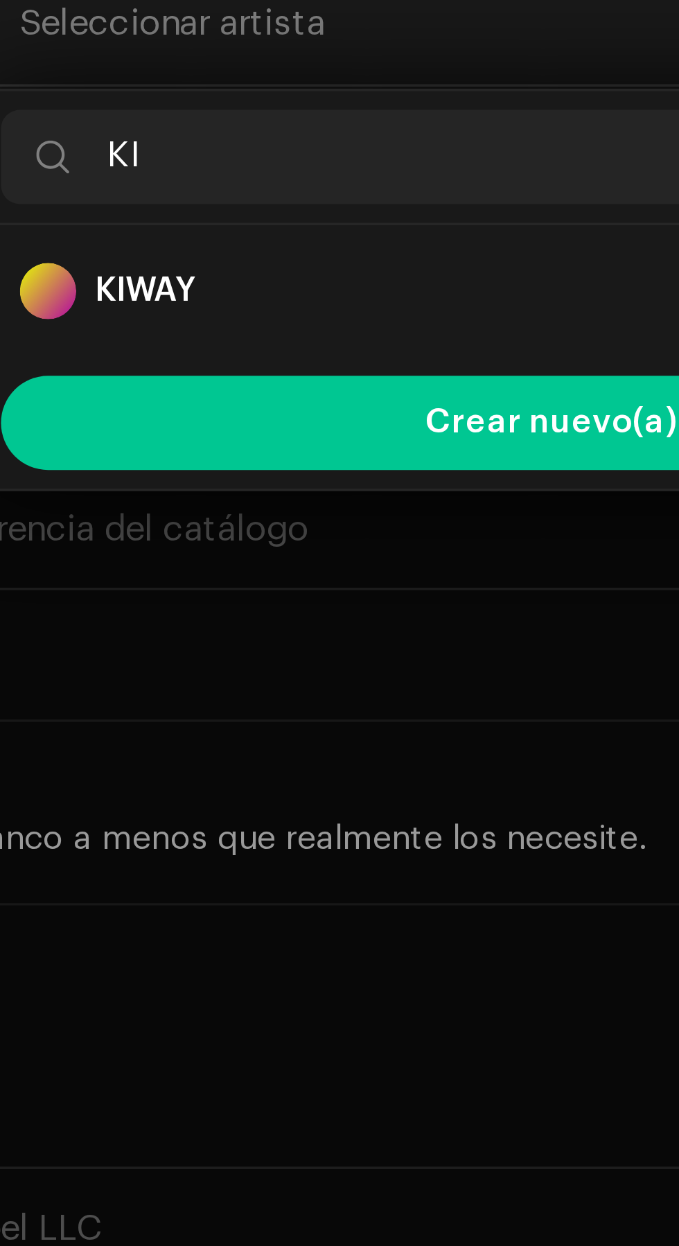
type input "KI"
click at [207, 733] on strong "KIWAY" at bounding box center [203, 733] width 30 height 14
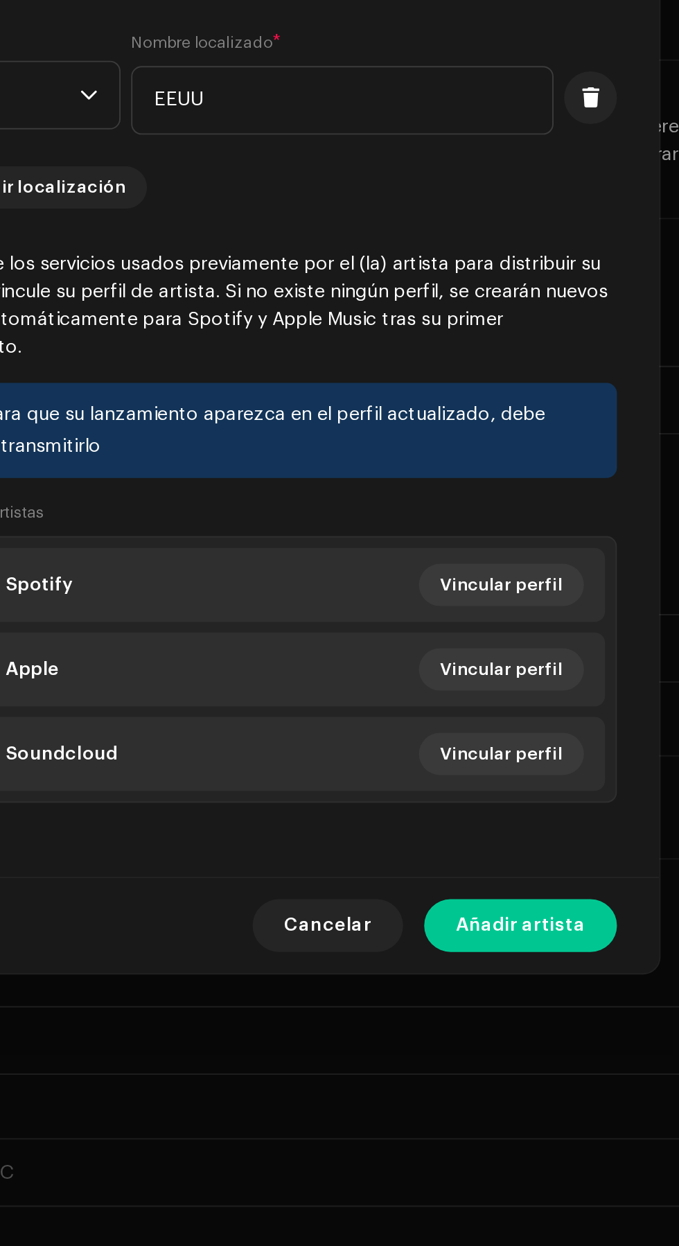
click at [487, 963] on span "Añadir artista" at bounding box center [475, 949] width 68 height 28
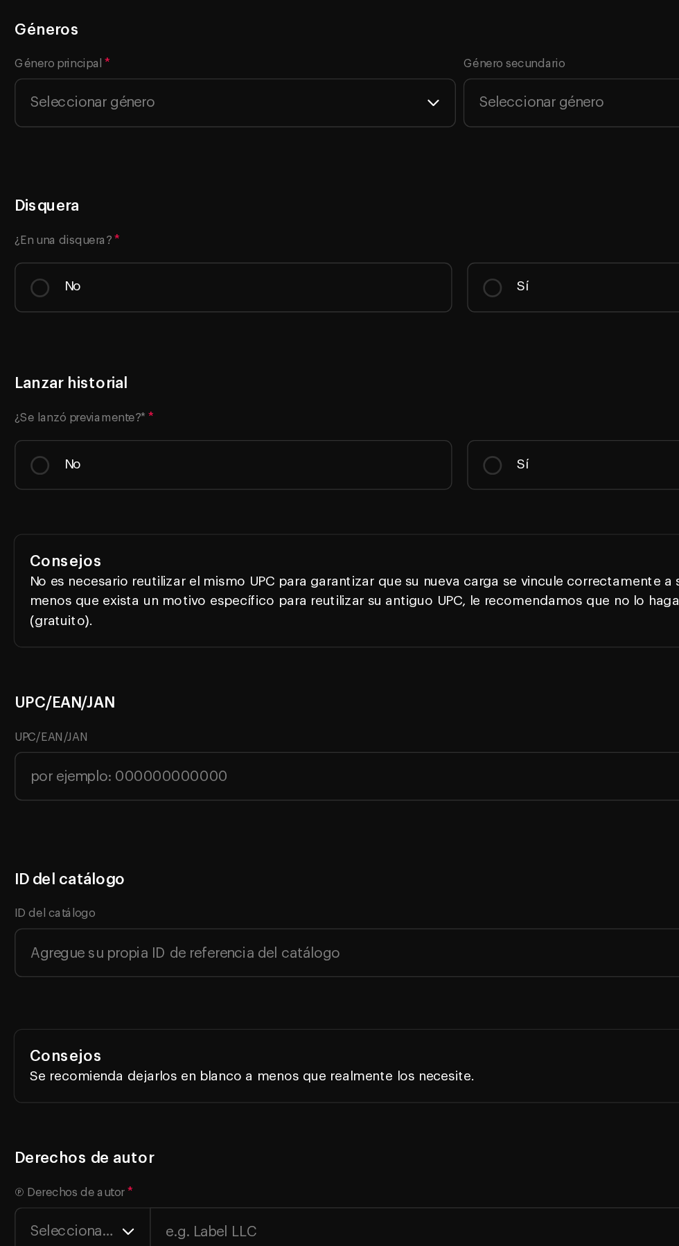
scroll to position [4584, 0]
click at [103, 193] on span "Seleccionar género" at bounding box center [169, 176] width 292 height 35
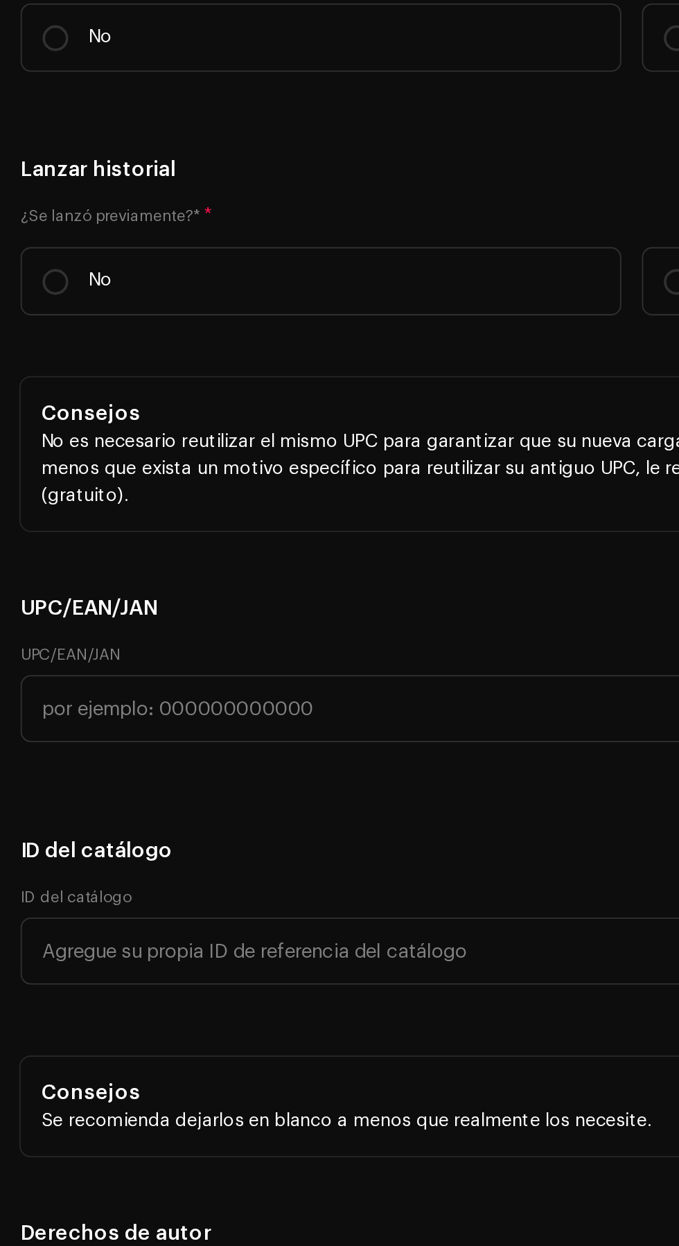
scroll to position [78, 0]
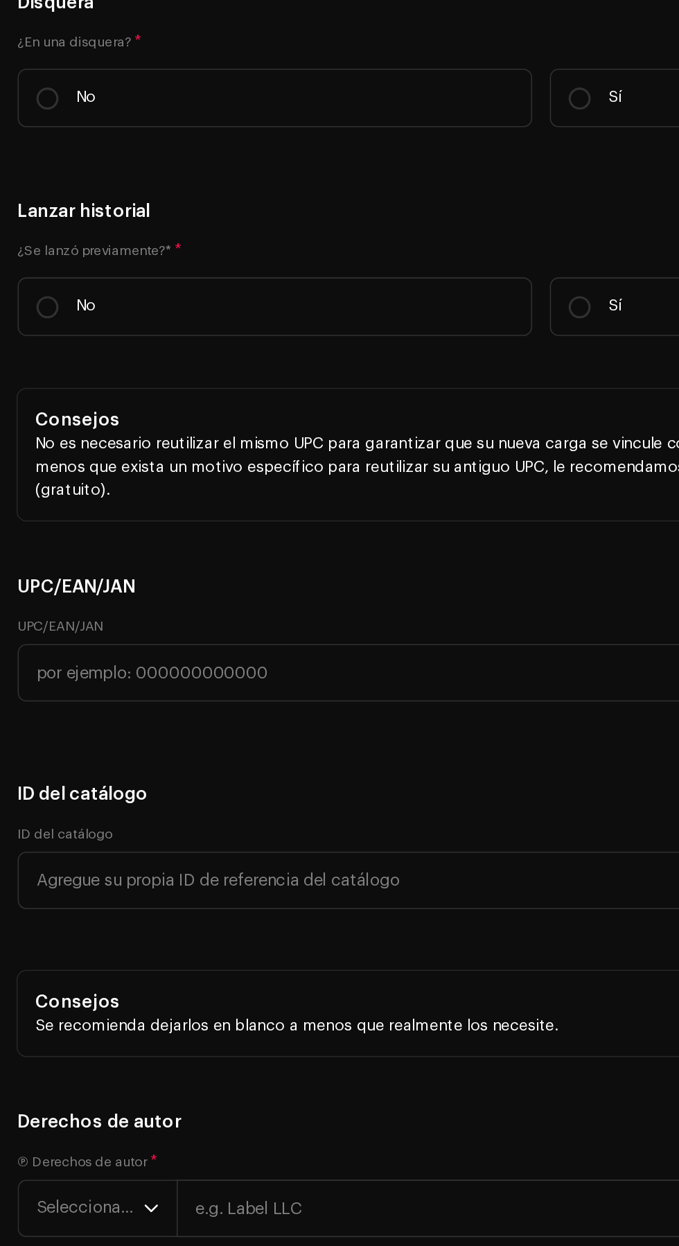
click at [269, 177] on span "Seleccionar género" at bounding box center [169, 159] width 292 height 35
click at [103, 177] on span "Seleccionar género" at bounding box center [169, 159] width 292 height 35
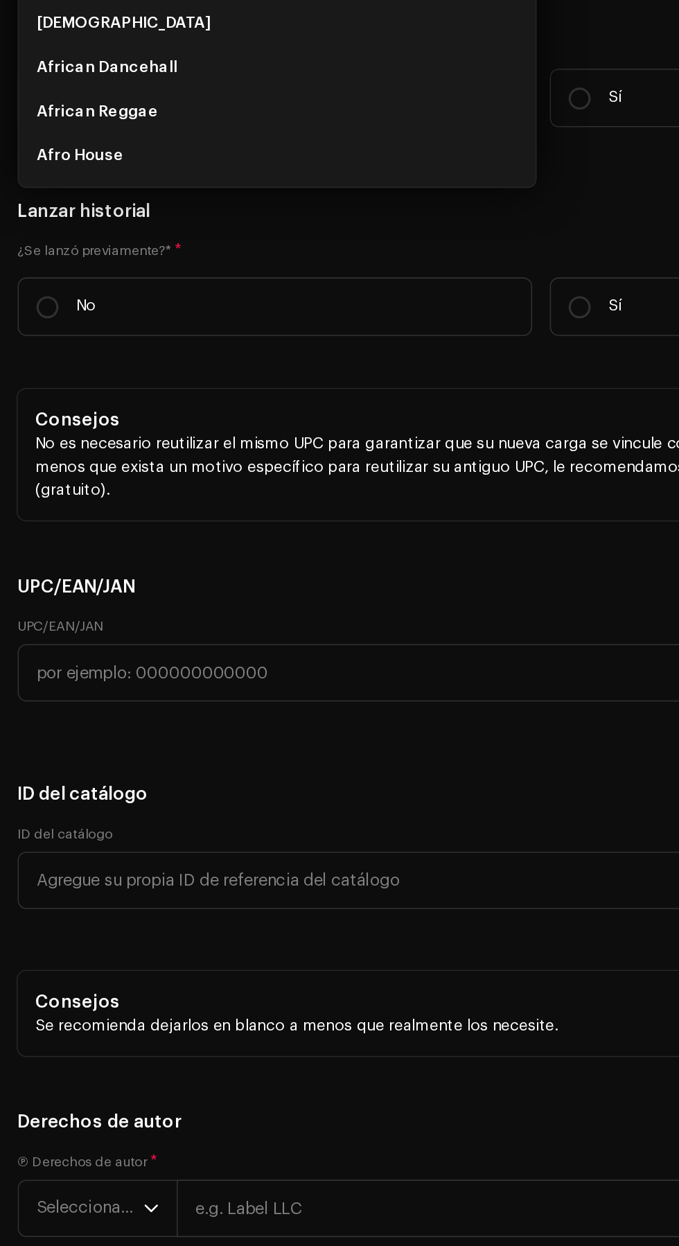
click at [116, 177] on span "Seleccionar género" at bounding box center [169, 159] width 292 height 35
click at [70, 177] on span "Seleccionar género" at bounding box center [169, 159] width 292 height 35
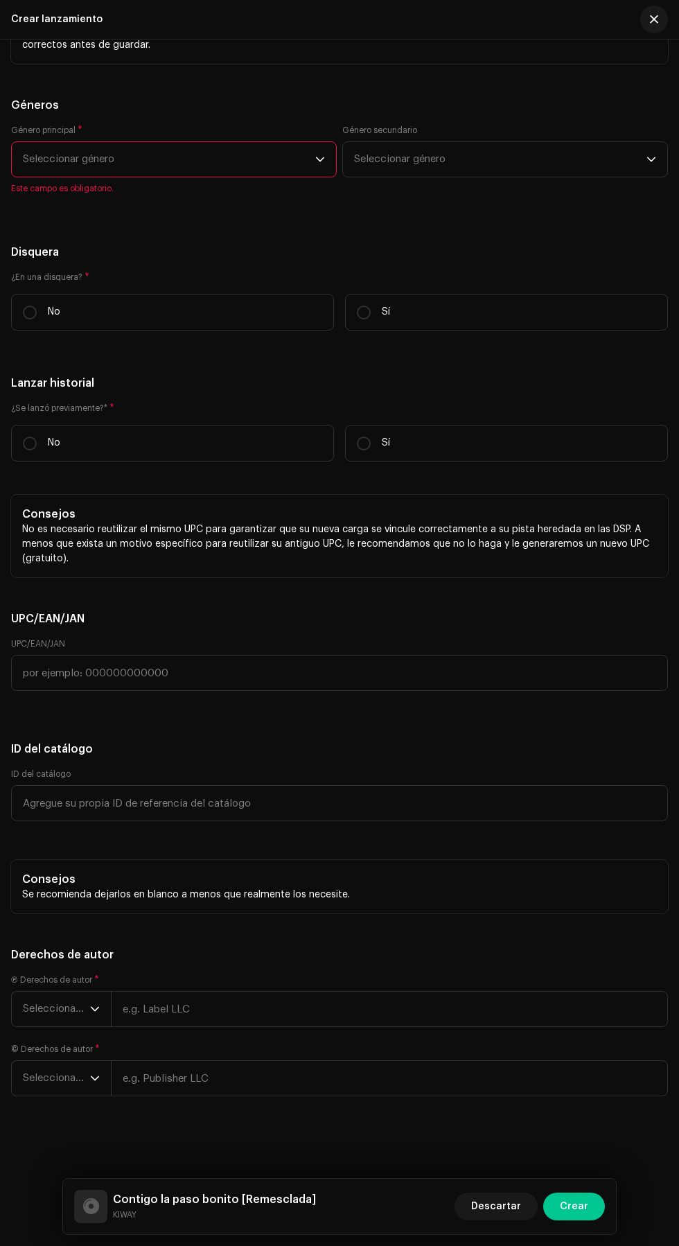
scroll to position [4736, 0]
click at [155, 177] on span "Seleccionar género" at bounding box center [169, 159] width 292 height 35
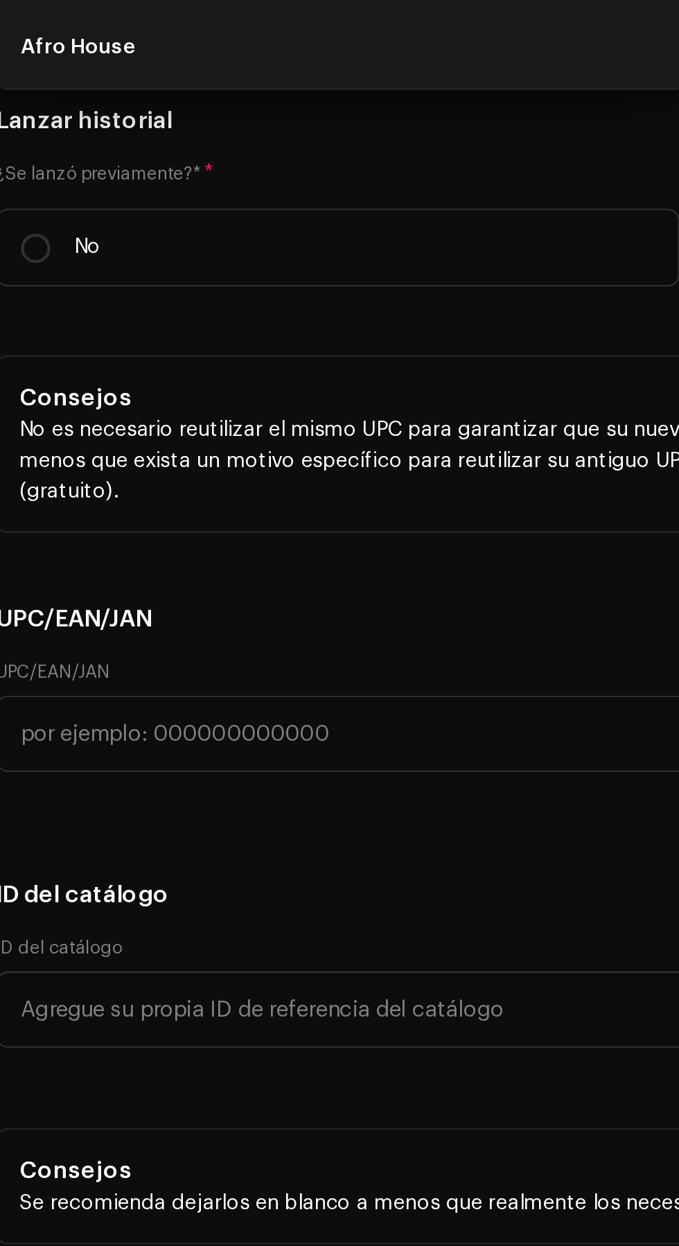
scroll to position [81, 0]
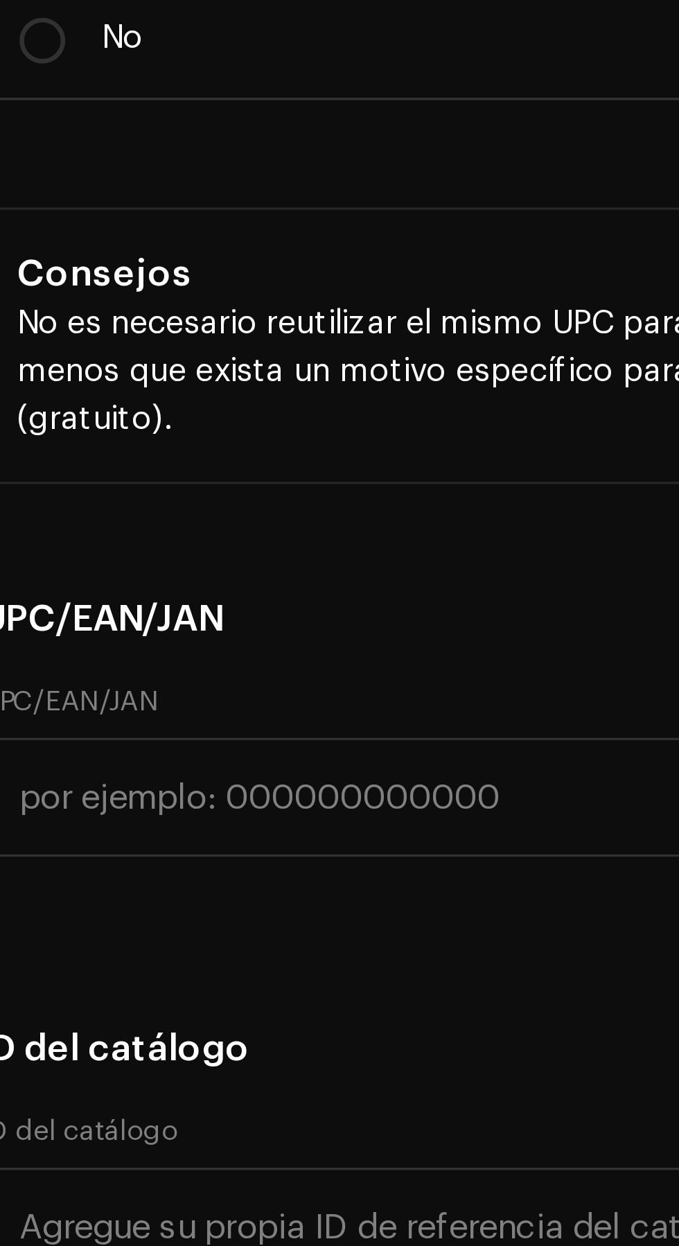
type input "Reggaeton"
click at [108, 177] on span "Seleccionar género" at bounding box center [169, 159] width 292 height 35
click at [96, 177] on span "Seleccionar género" at bounding box center [169, 159] width 292 height 35
click at [73, 177] on span "Seleccionar género" at bounding box center [169, 159] width 292 height 35
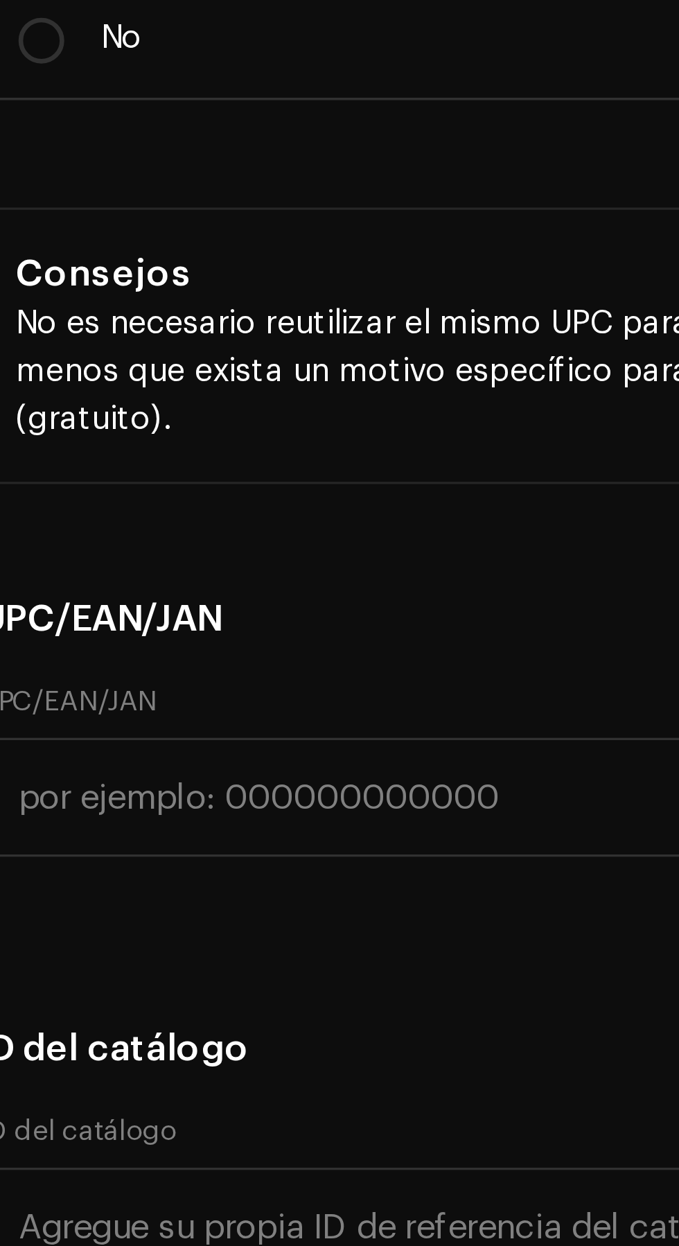
type input "Reggaeton"
click at [32, 243] on span "Latin" at bounding box center [36, 237] width 26 height 10
click at [119, 272] on span "Reggaeton / Latin Urban" at bounding box center [82, 266] width 119 height 14
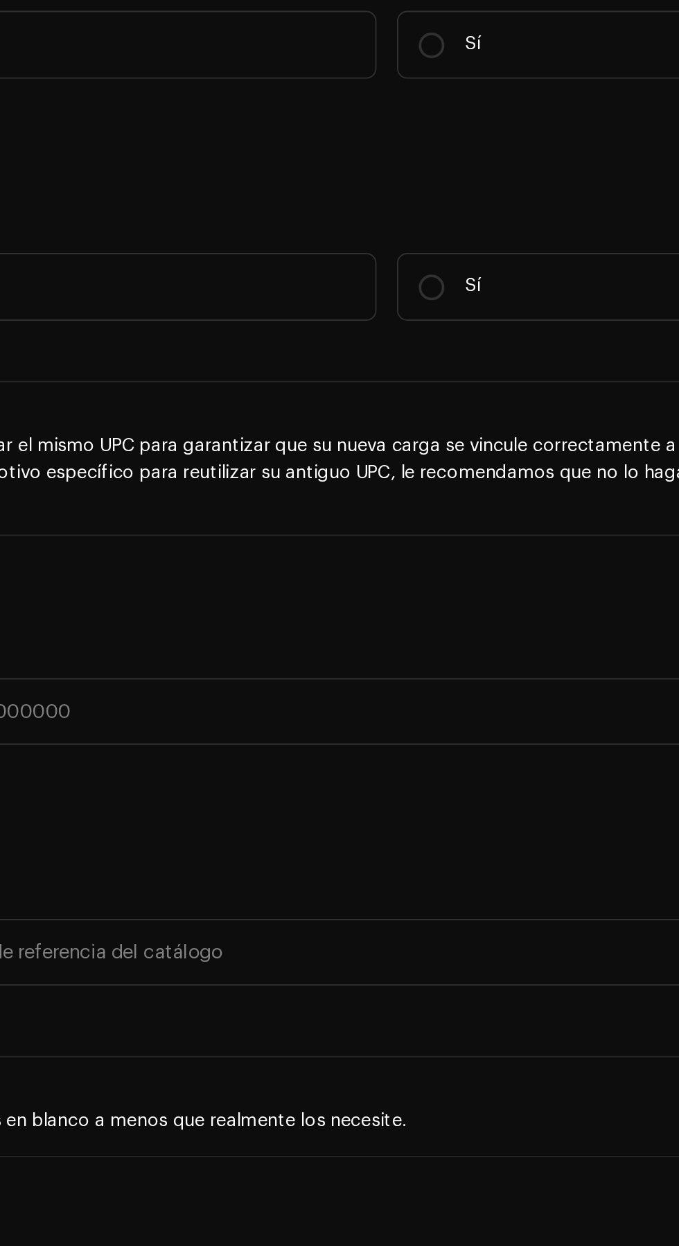
scroll to position [81, 0]
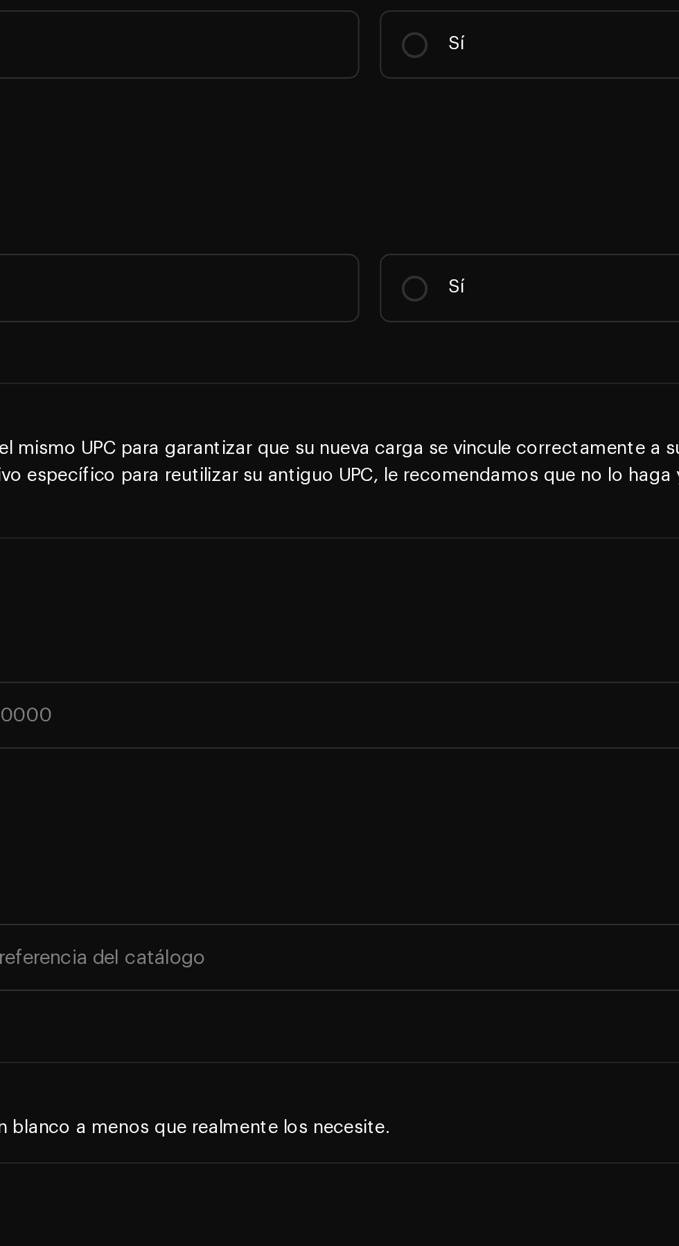
click at [426, 193] on span "Seleccionar género" at bounding box center [500, 176] width 292 height 35
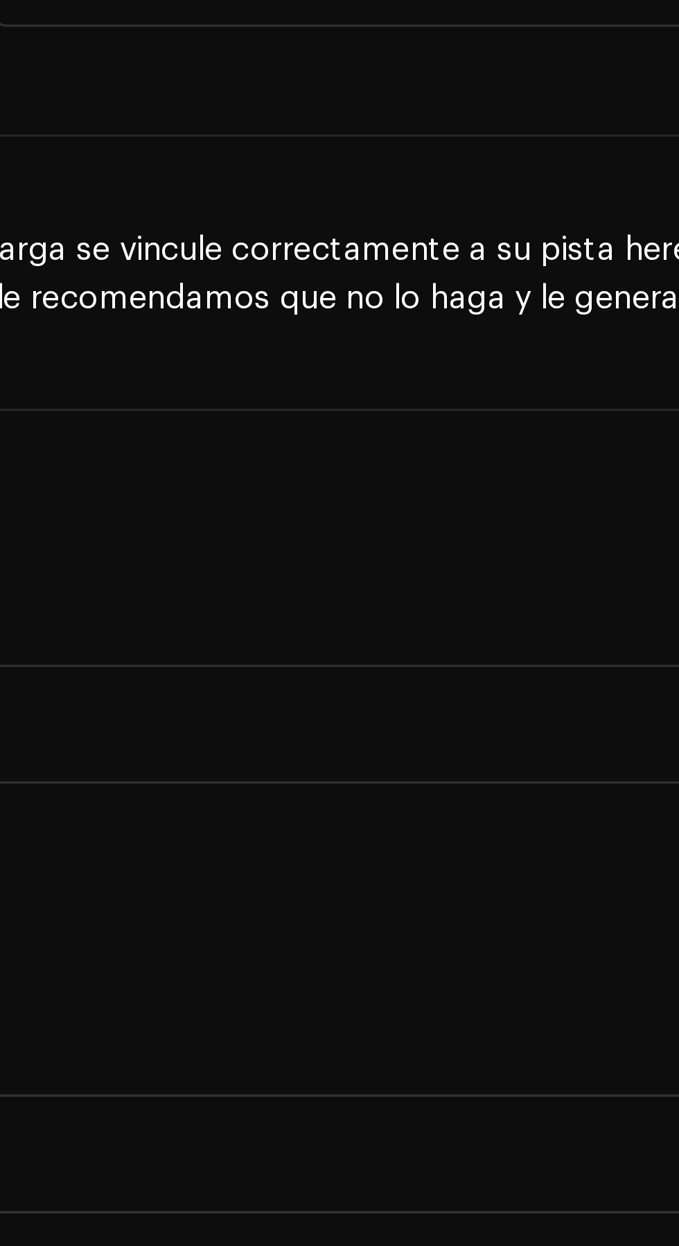
type input "Reggaeton"
click at [448, 289] on span "Reggaeton / Latin Urban" at bounding box center [413, 282] width 119 height 14
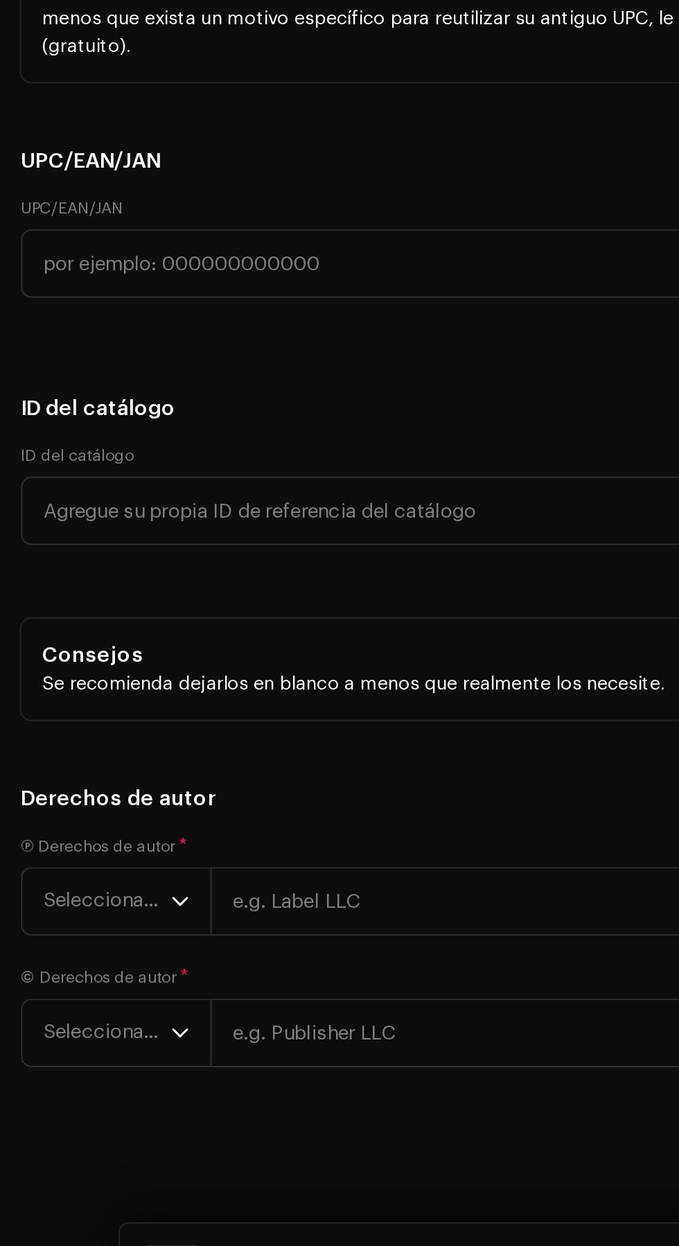
scroll to position [86, 0]
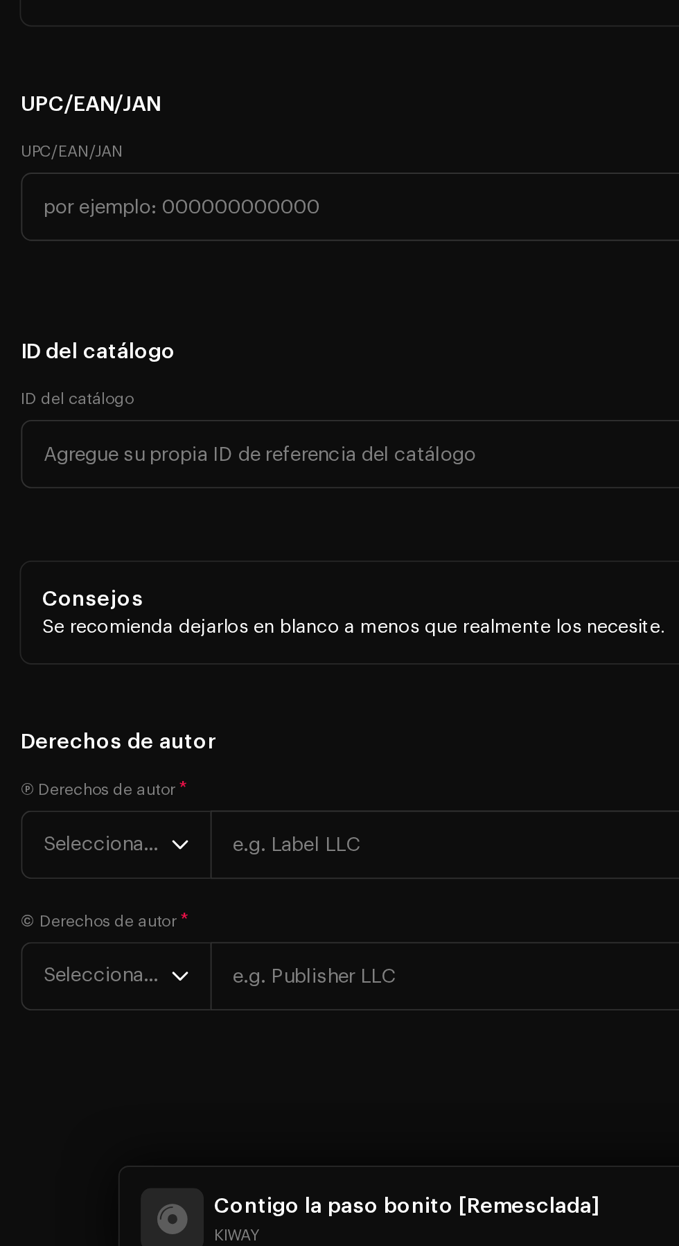
click at [85, 1008] on span "Seleccionar año" at bounding box center [56, 1009] width 67 height 35
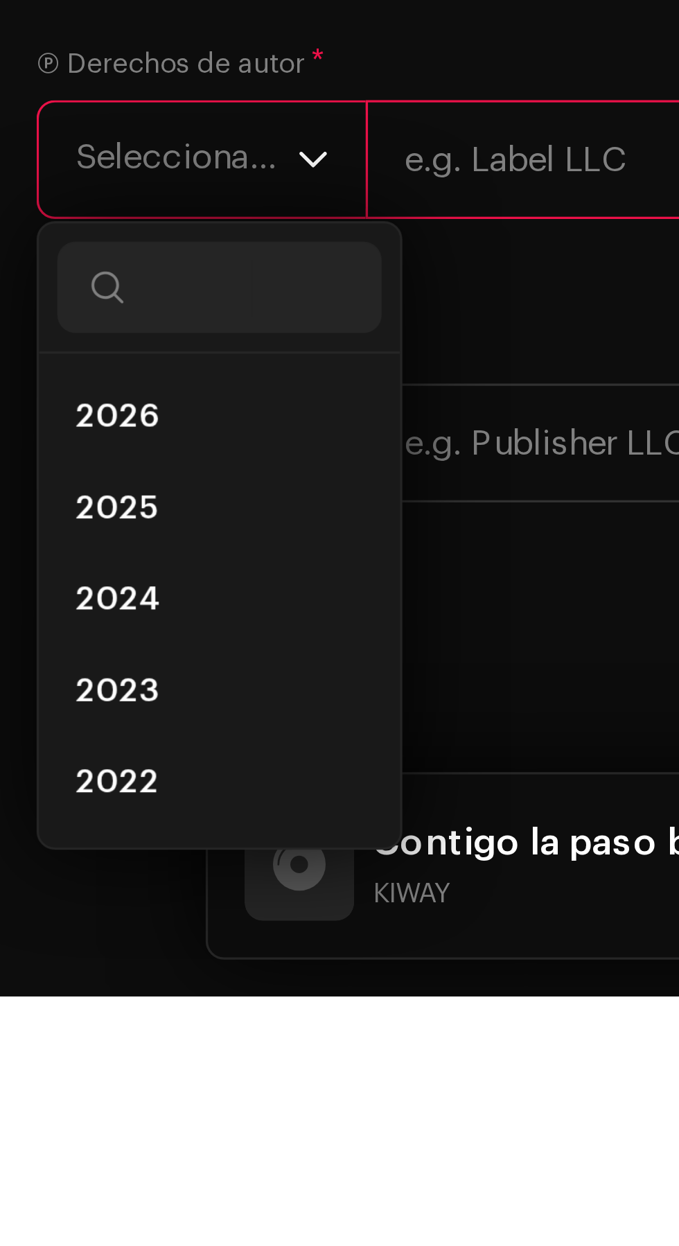
click at [83, 969] on label "Ⓟ Derechos de autor *" at bounding box center [55, 963] width 88 height 11
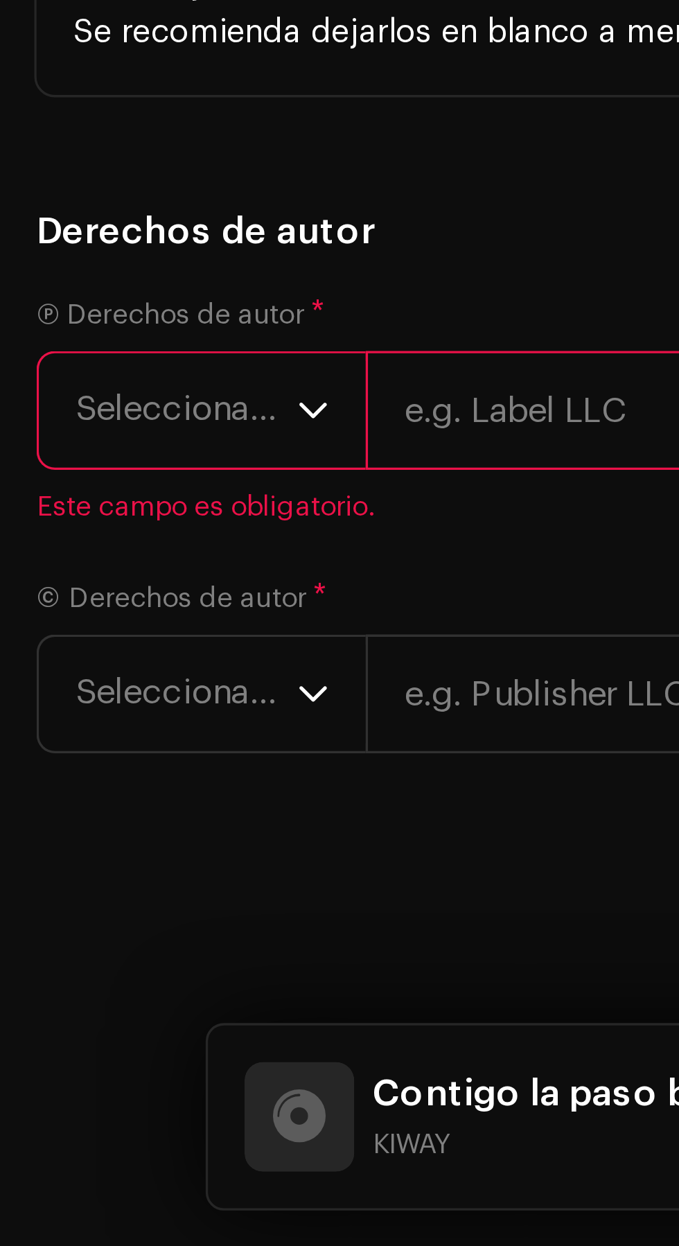
click at [96, 997] on icon "dropdown trigger" at bounding box center [95, 993] width 10 height 10
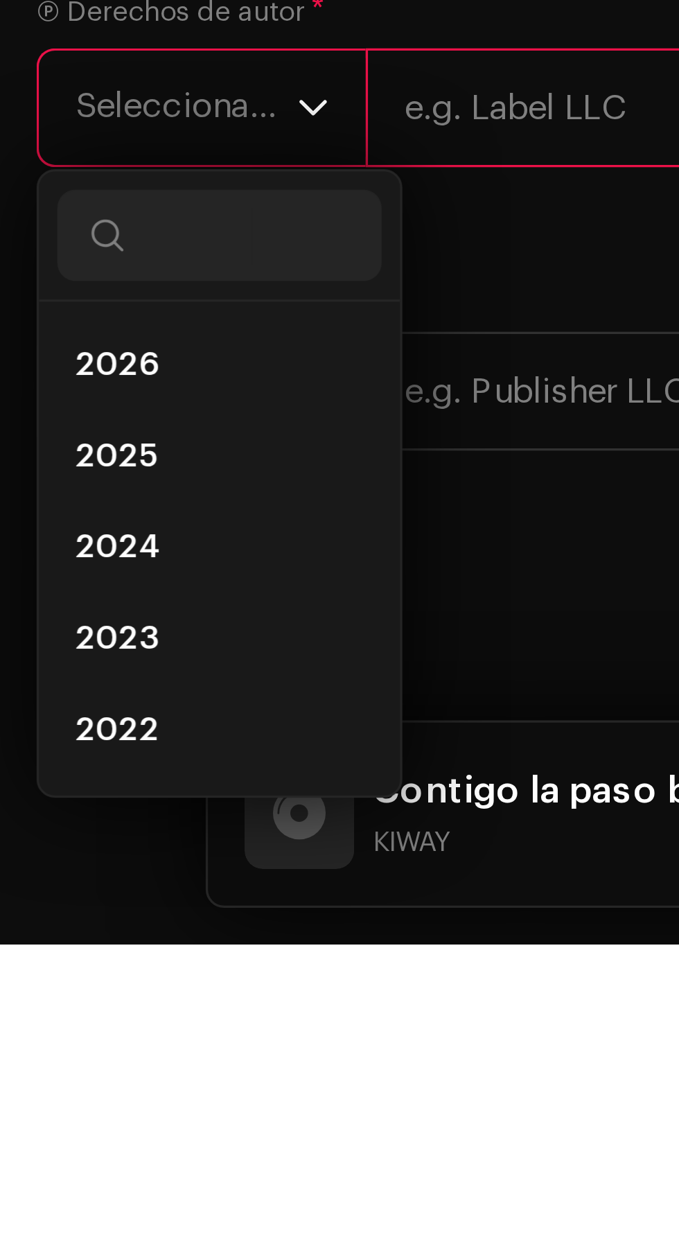
click at [35, 1105] on span "2025" at bounding box center [35, 1099] width 25 height 14
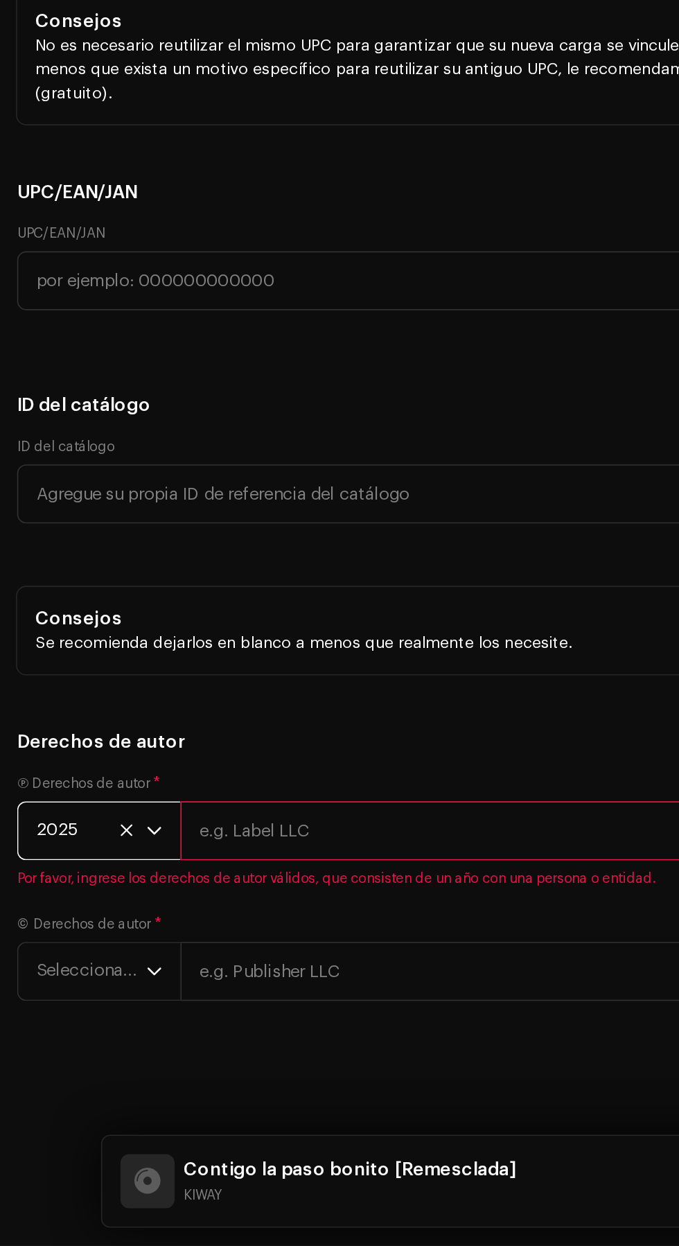
scroll to position [105, 0]
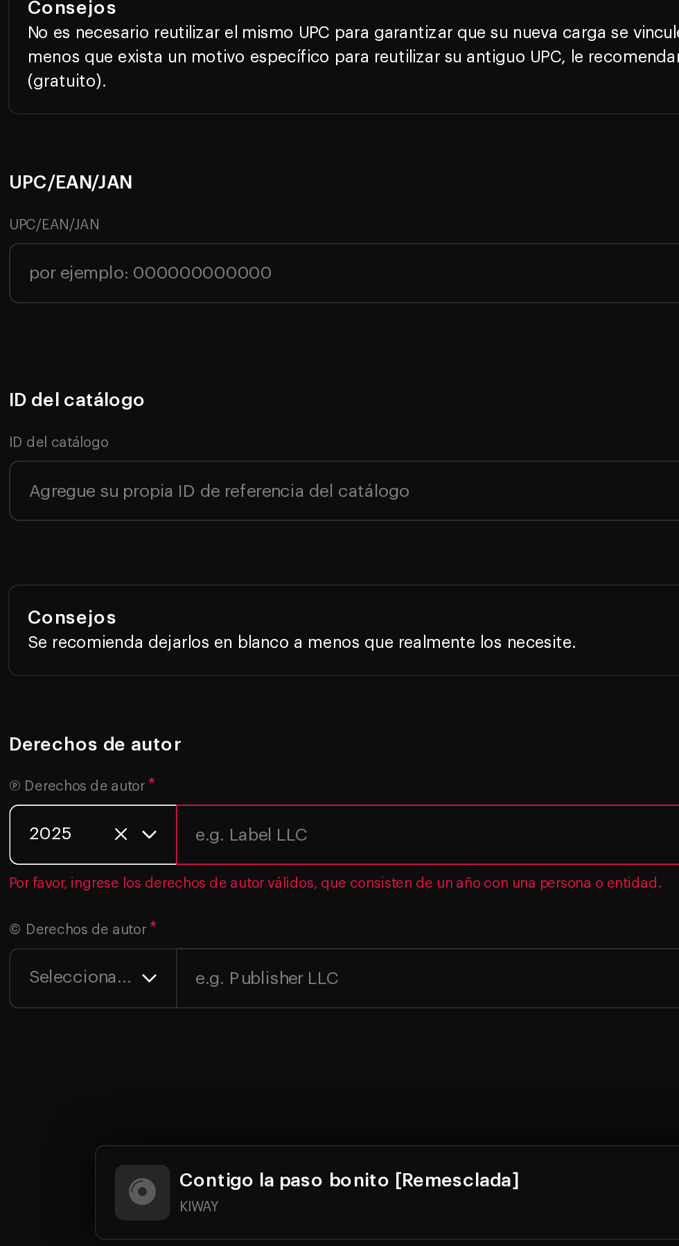
click at [58, 1083] on span "Seleccionar año" at bounding box center [56, 1078] width 67 height 35
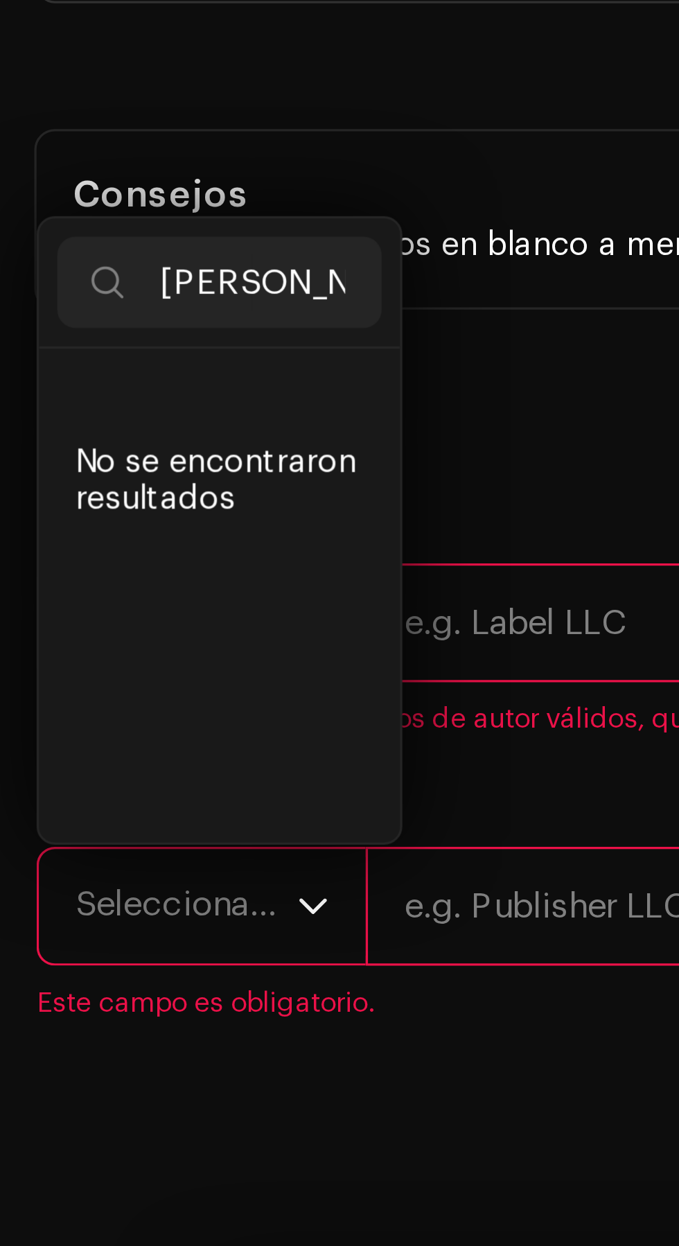
scroll to position [0, 19]
type input "[PERSON_NAME]"
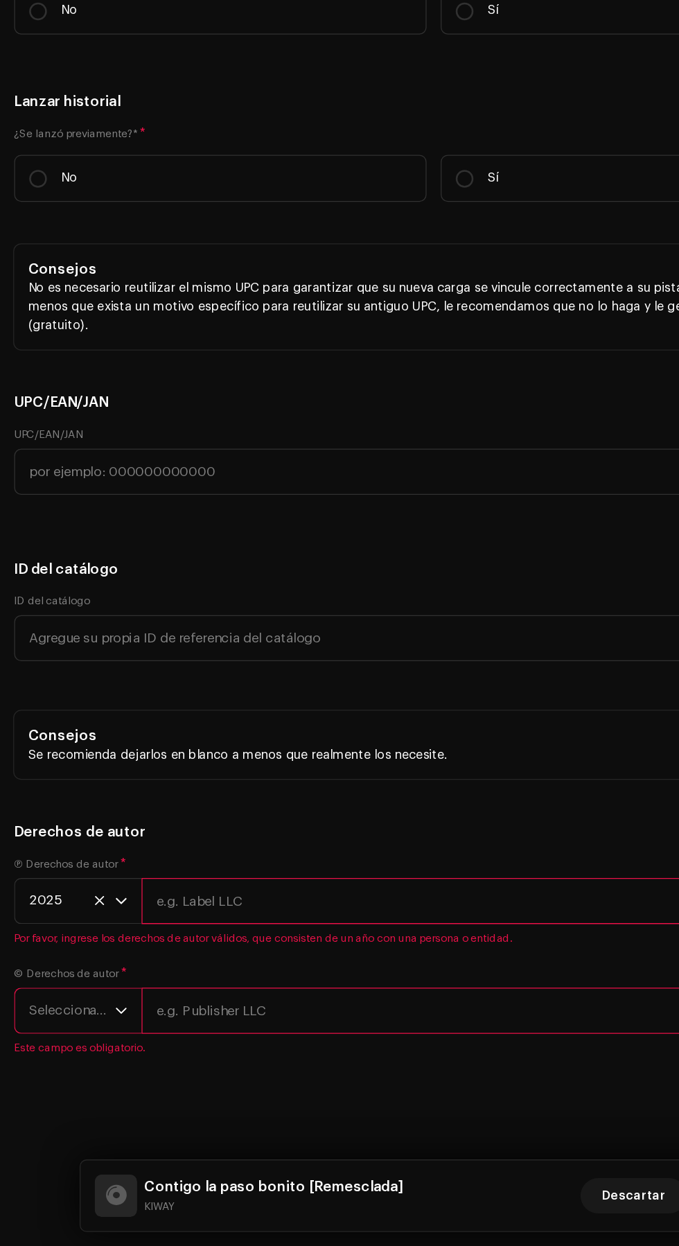
scroll to position [6082, 0]
click at [96, 1028] on span "*" at bounding box center [97, 1033] width 5 height 10
click at [80, 1044] on span "Seleccionar año" at bounding box center [56, 1061] width 67 height 35
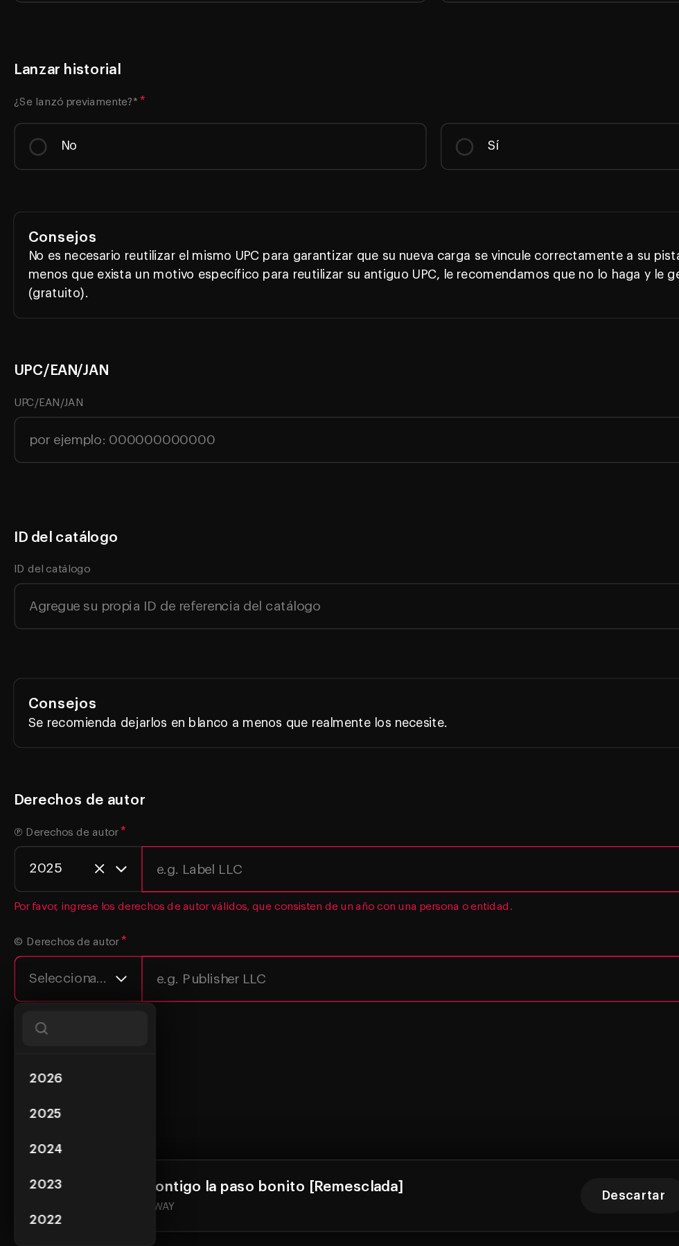
scroll to position [103, 0]
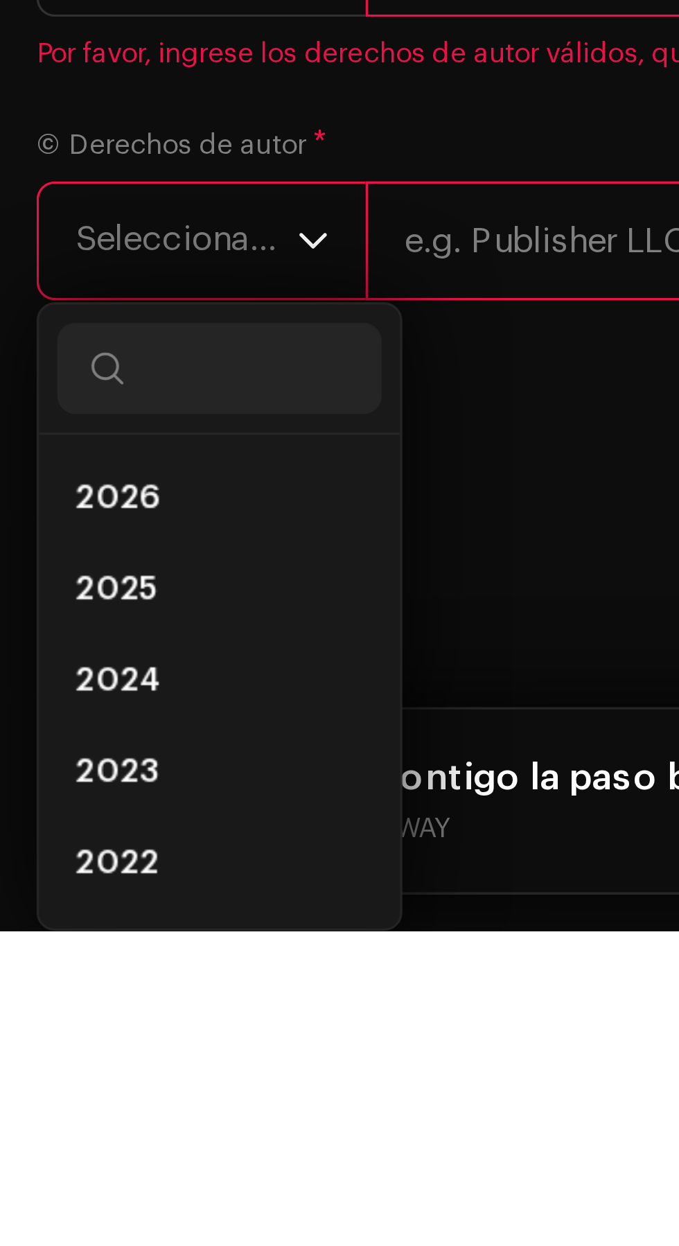
click at [166, 1031] on input "text" at bounding box center [389, 1037] width 557 height 36
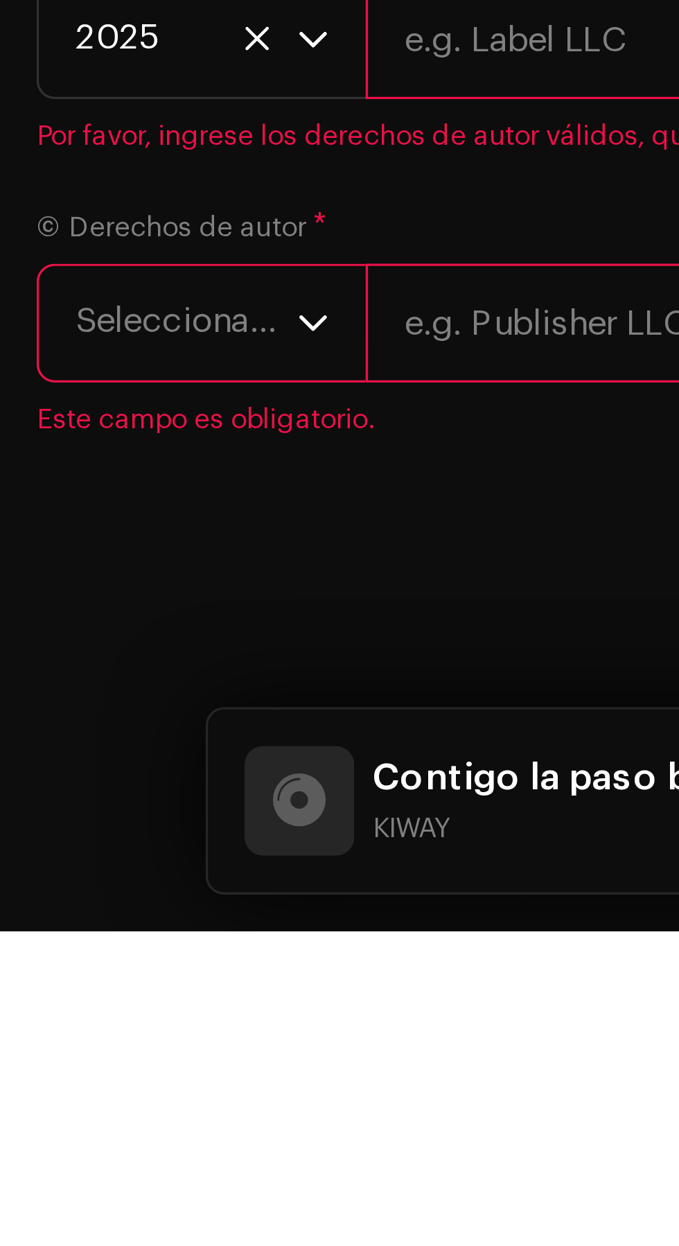
click at [62, 1044] on span "Seleccionar año" at bounding box center [56, 1061] width 67 height 35
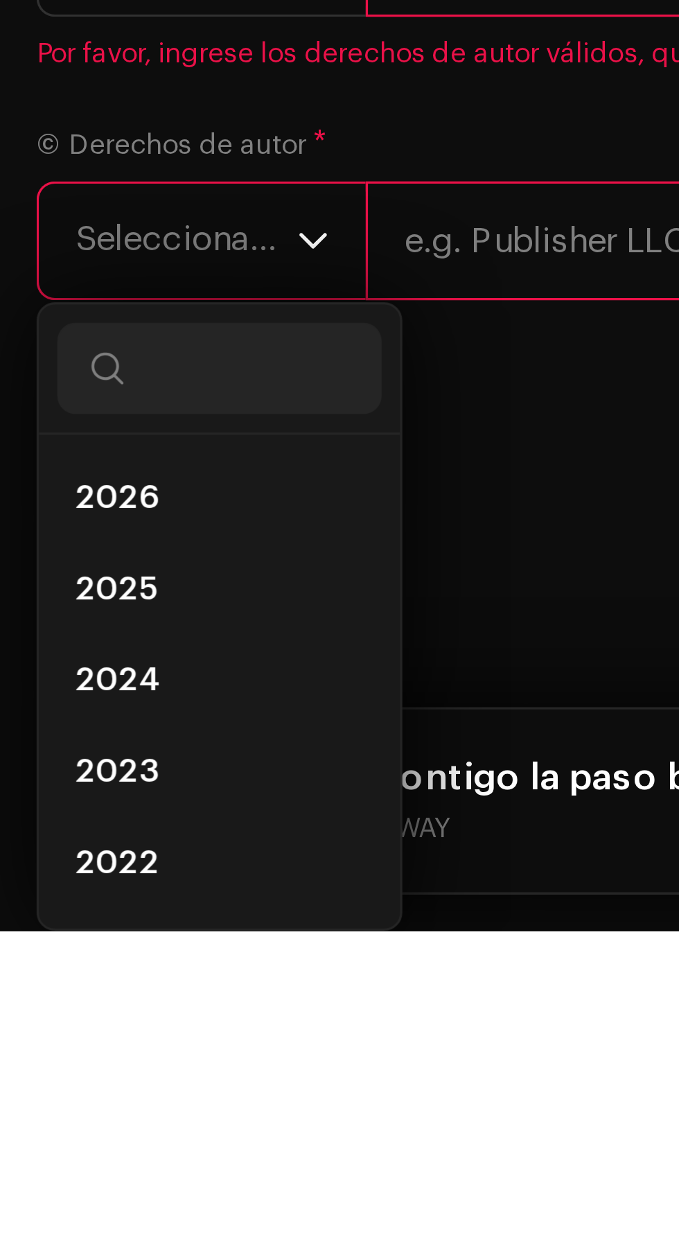
click at [33, 1136] on span "2025" at bounding box center [35, 1143] width 25 height 14
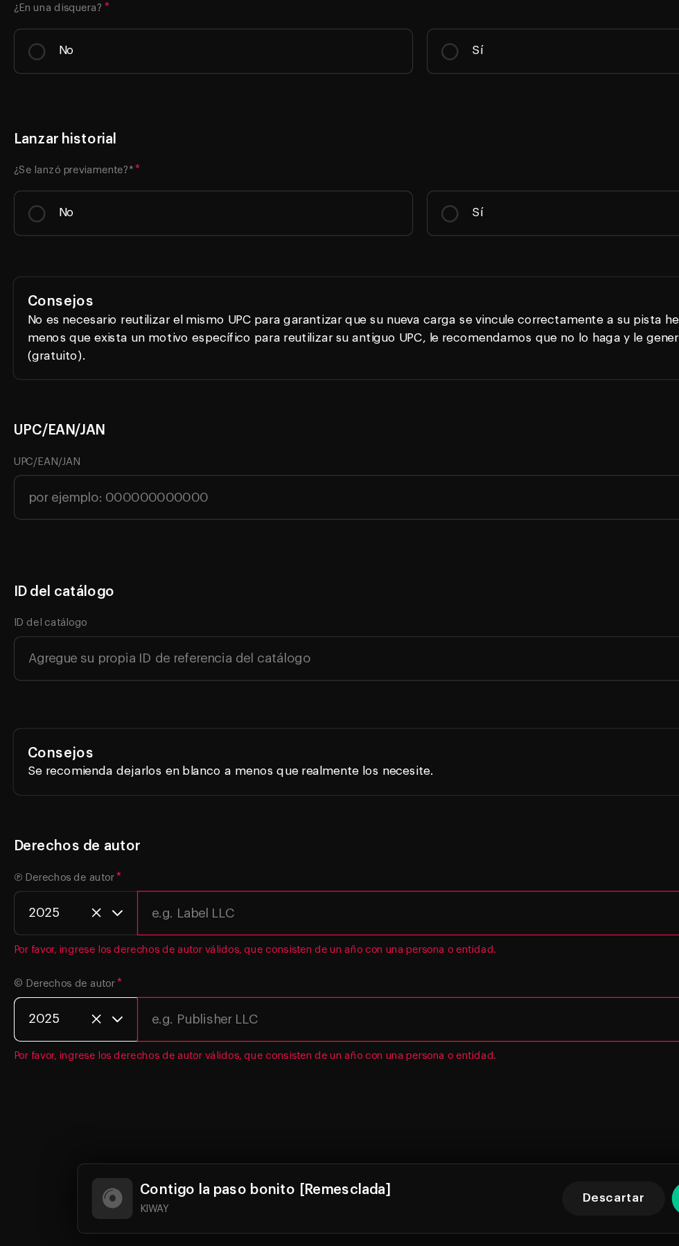
scroll to position [6172, 0]
click at [234, 1044] on input "text" at bounding box center [389, 1062] width 557 height 36
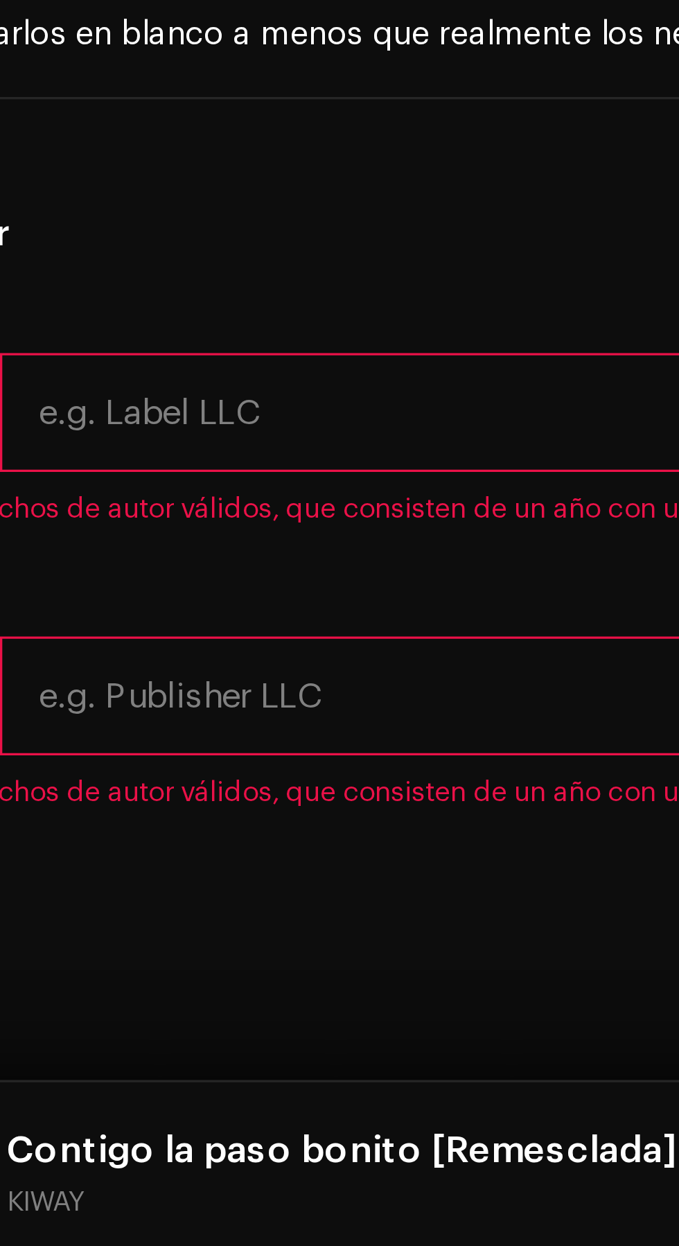
type input "[PERSON_NAME]"
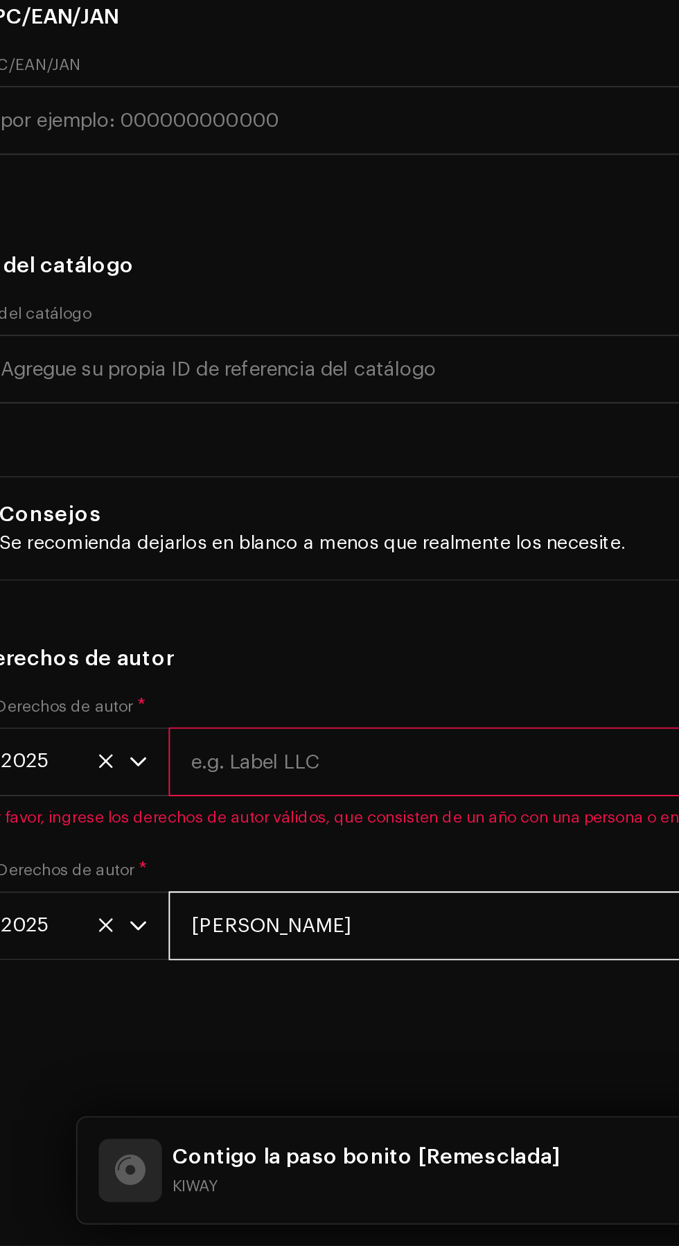
scroll to position [132, 0]
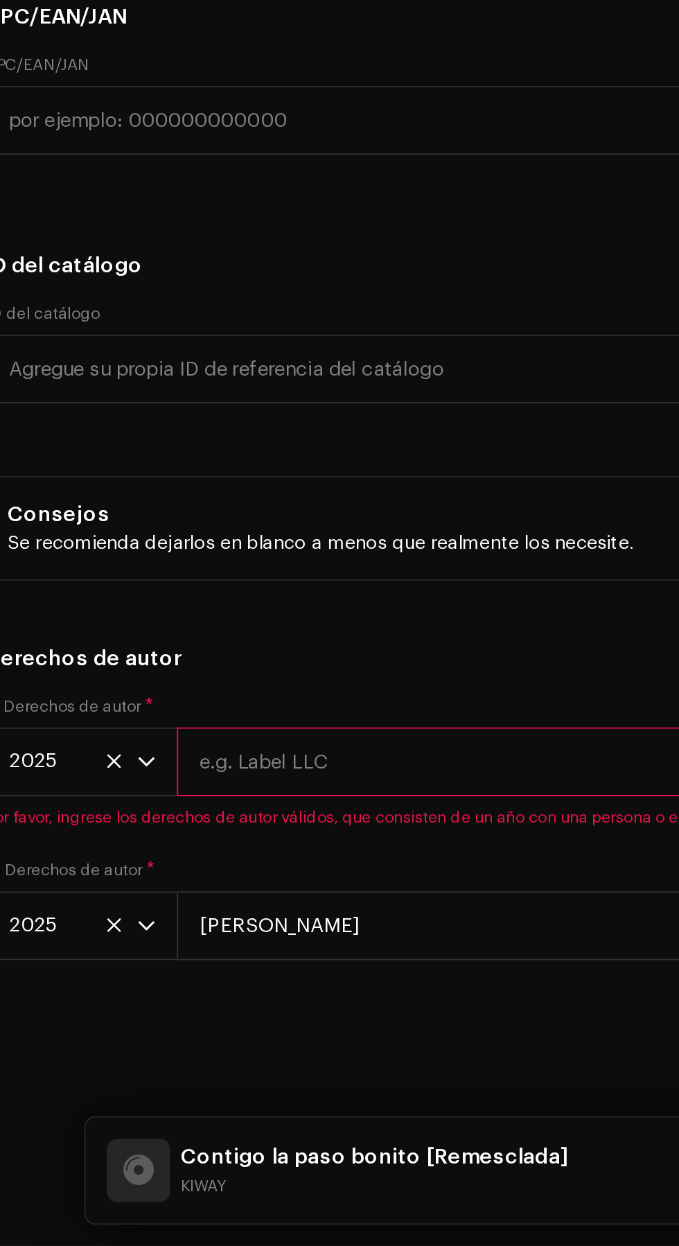
click at [45, 1078] on span "2025" at bounding box center [56, 1078] width 67 height 35
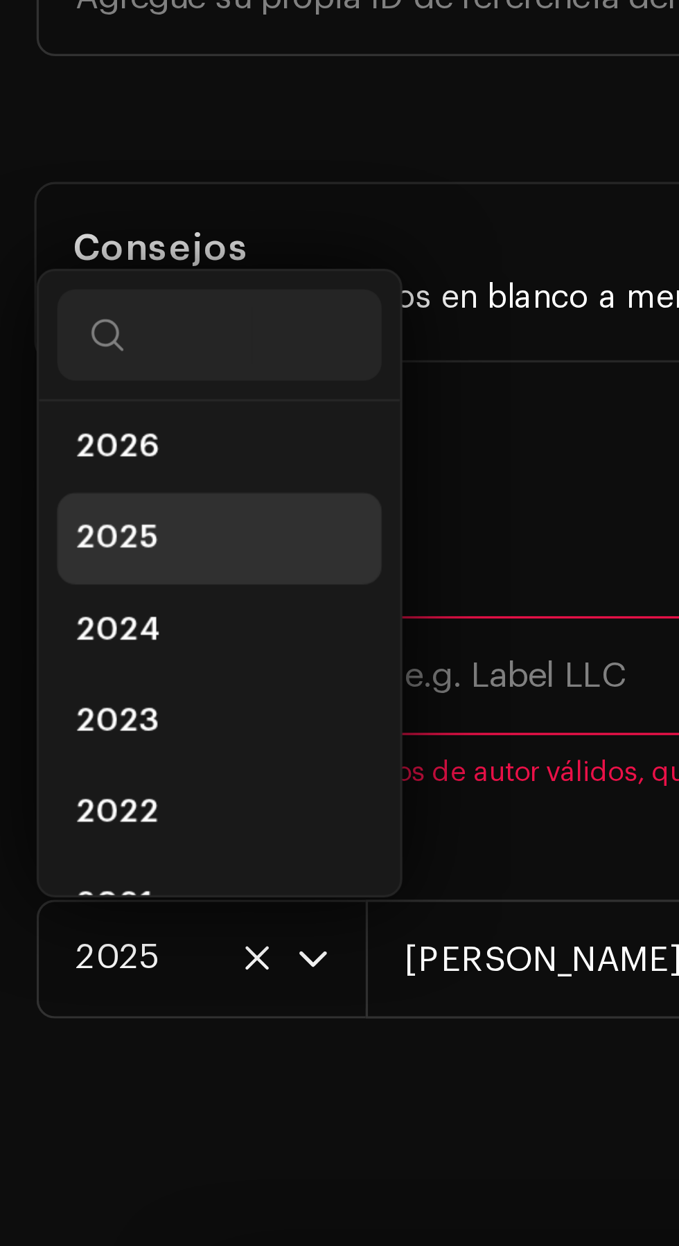
scroll to position [5989, 0]
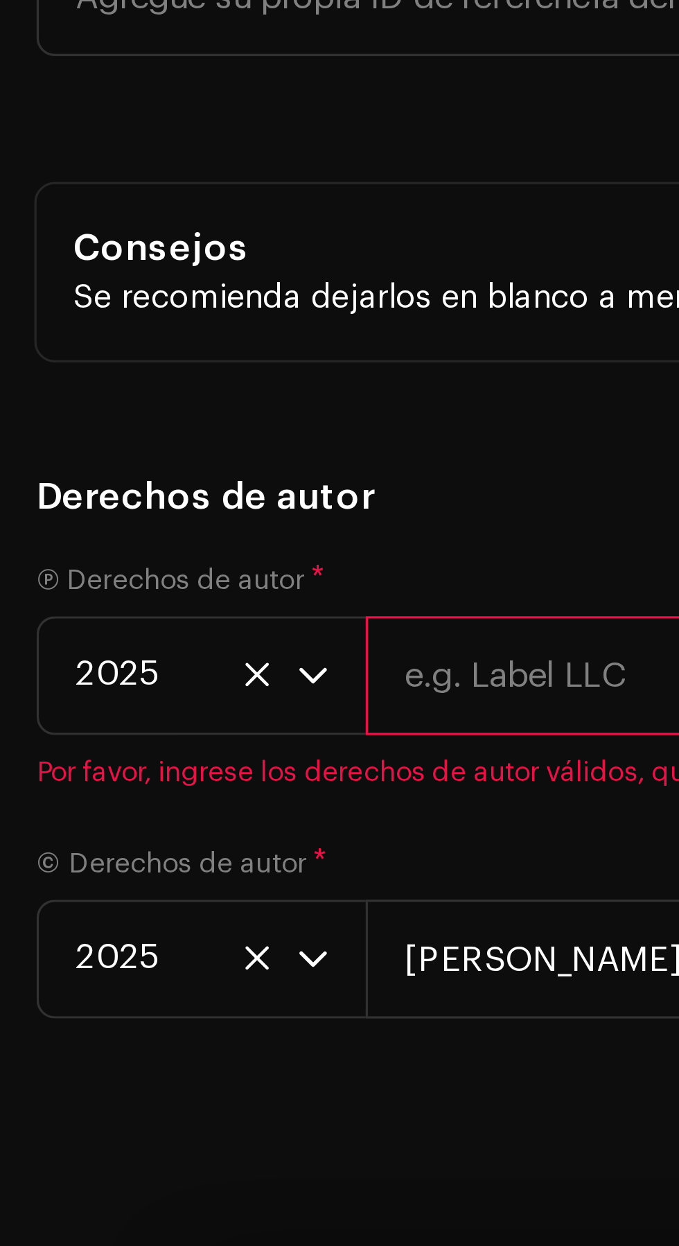
click at [161, 974] on input "text" at bounding box center [389, 992] width 557 height 36
type input "[PERSON_NAME]"
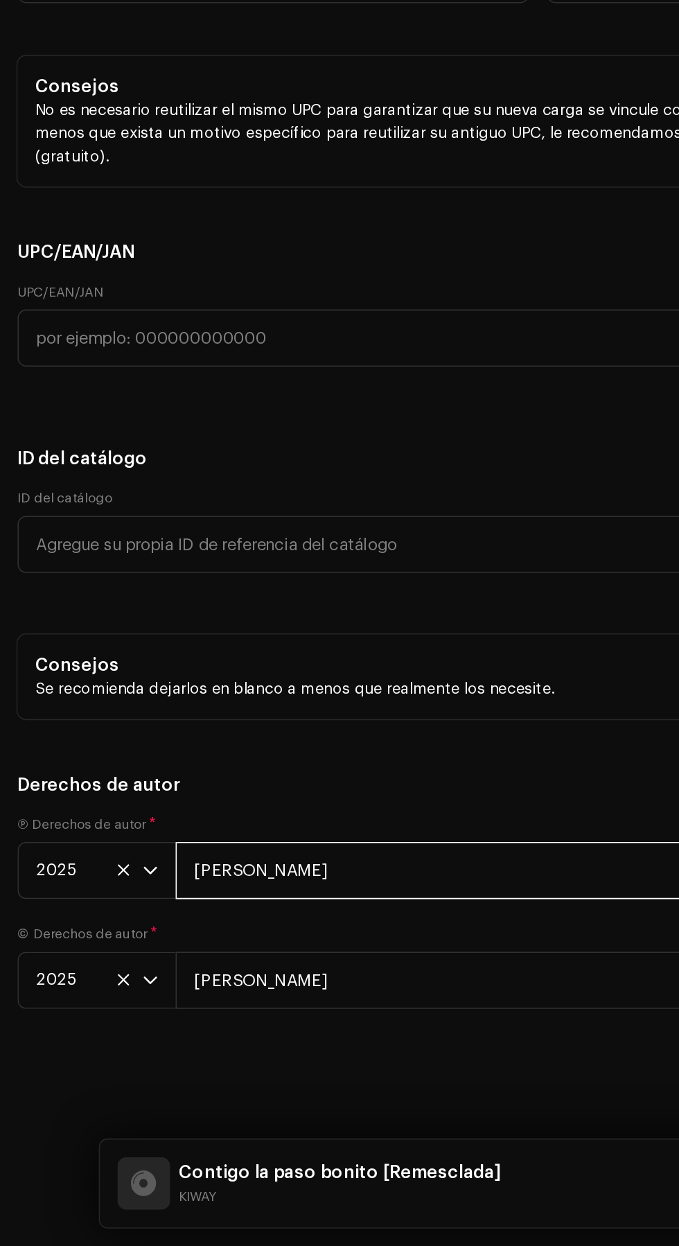
scroll to position [3880, 0]
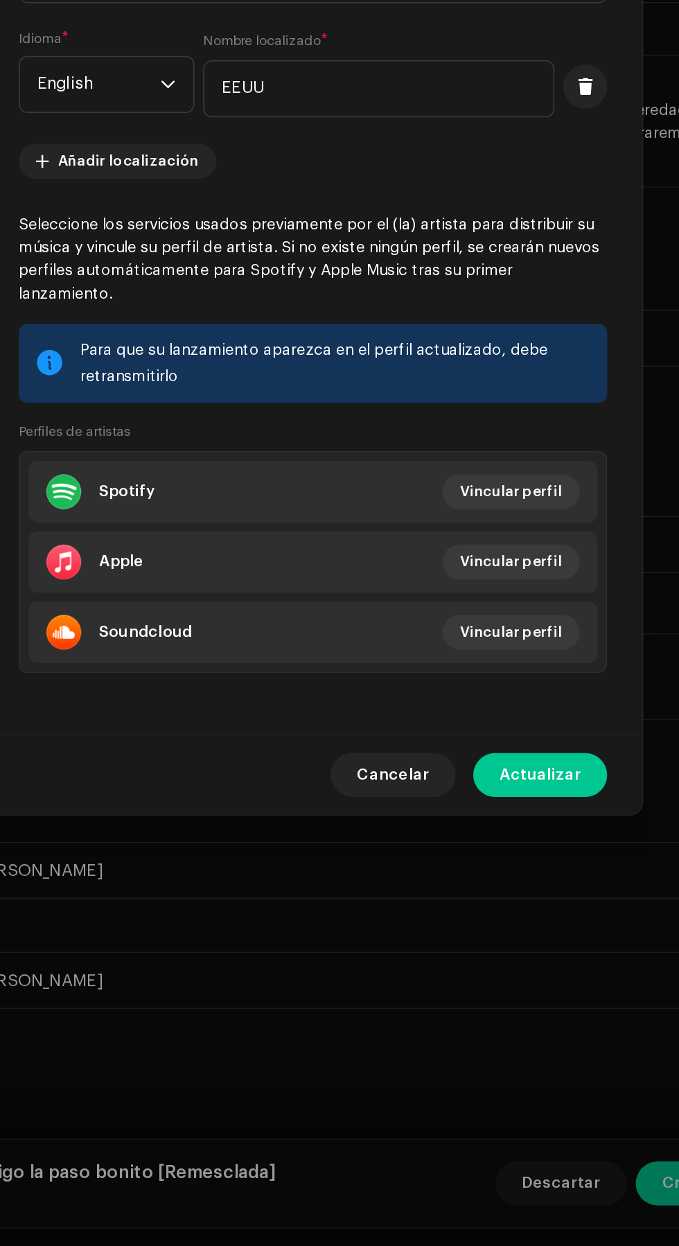
click at [480, 784] on span "Vincular perfil" at bounding box center [464, 770] width 64 height 28
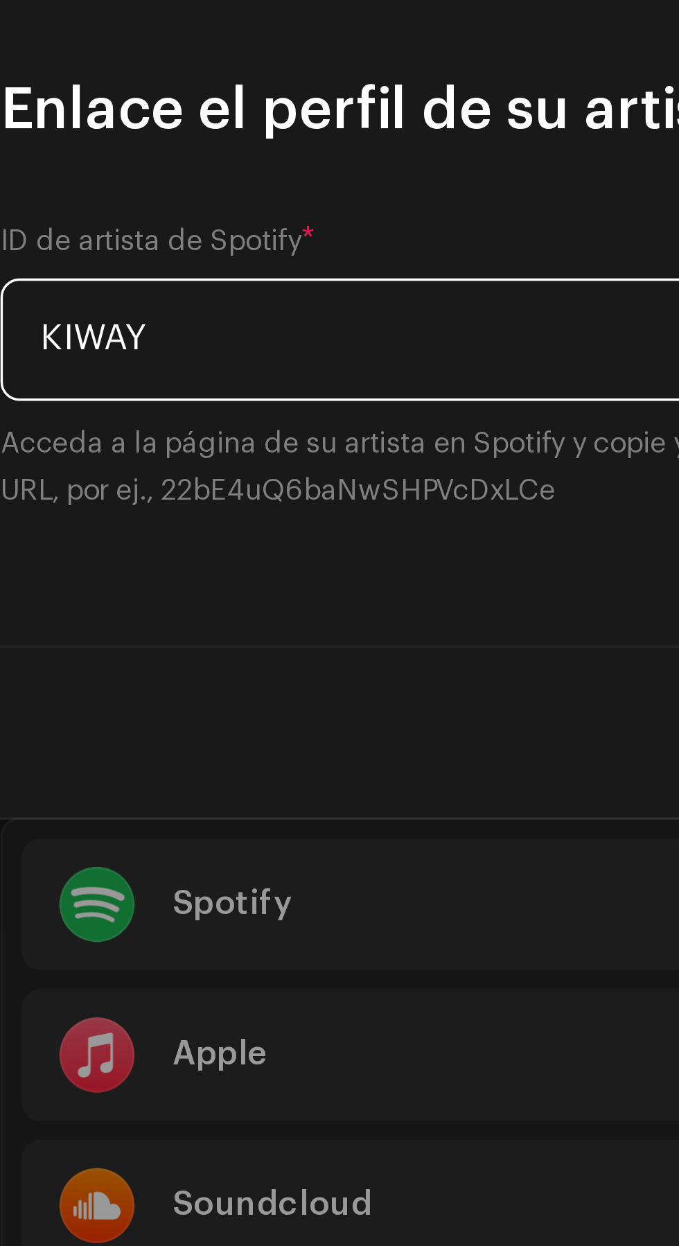
type input "KIWAY"
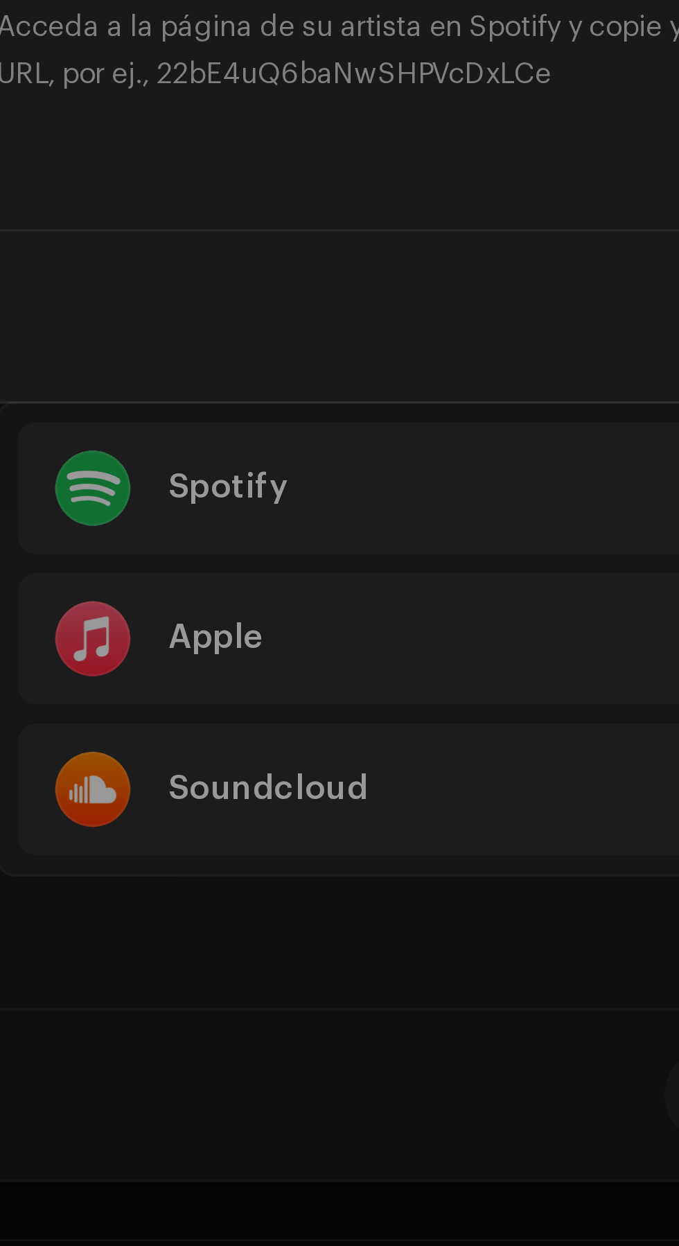
scroll to position [137, 0]
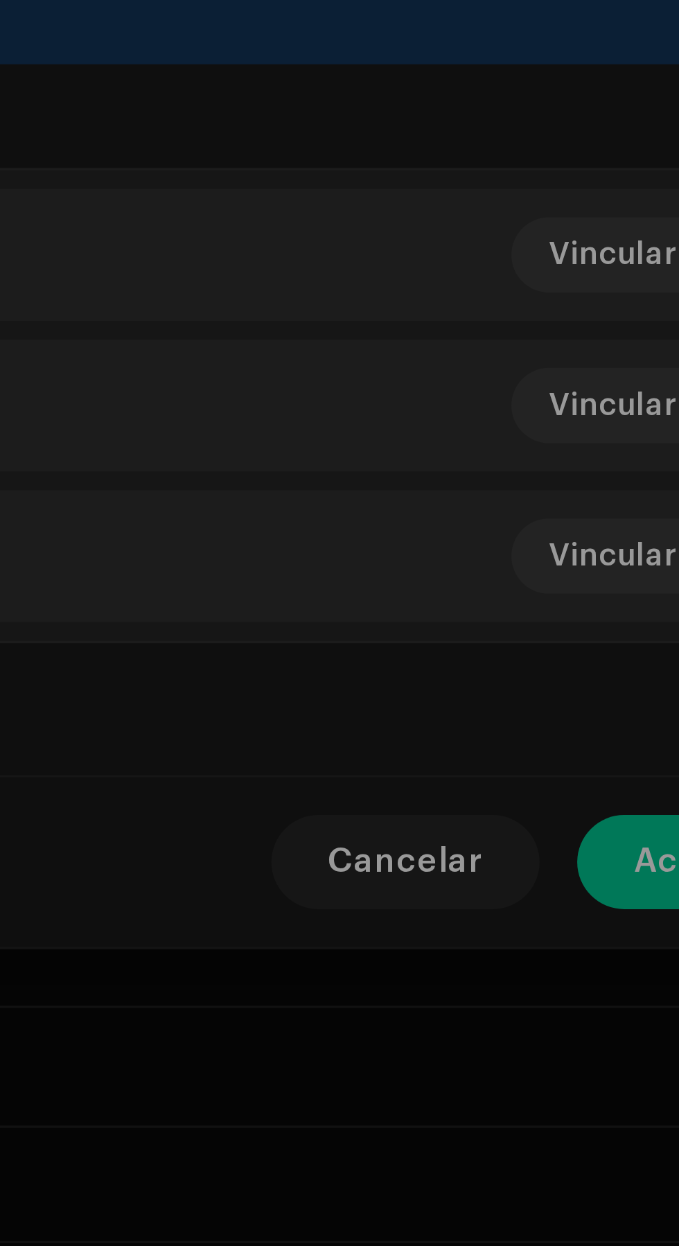
click at [410, 1043] on div "Enlace el perfil de su artista ID de artista de Spotify * KIWAY Acceda a la pág…" at bounding box center [339, 623] width 679 height 1246
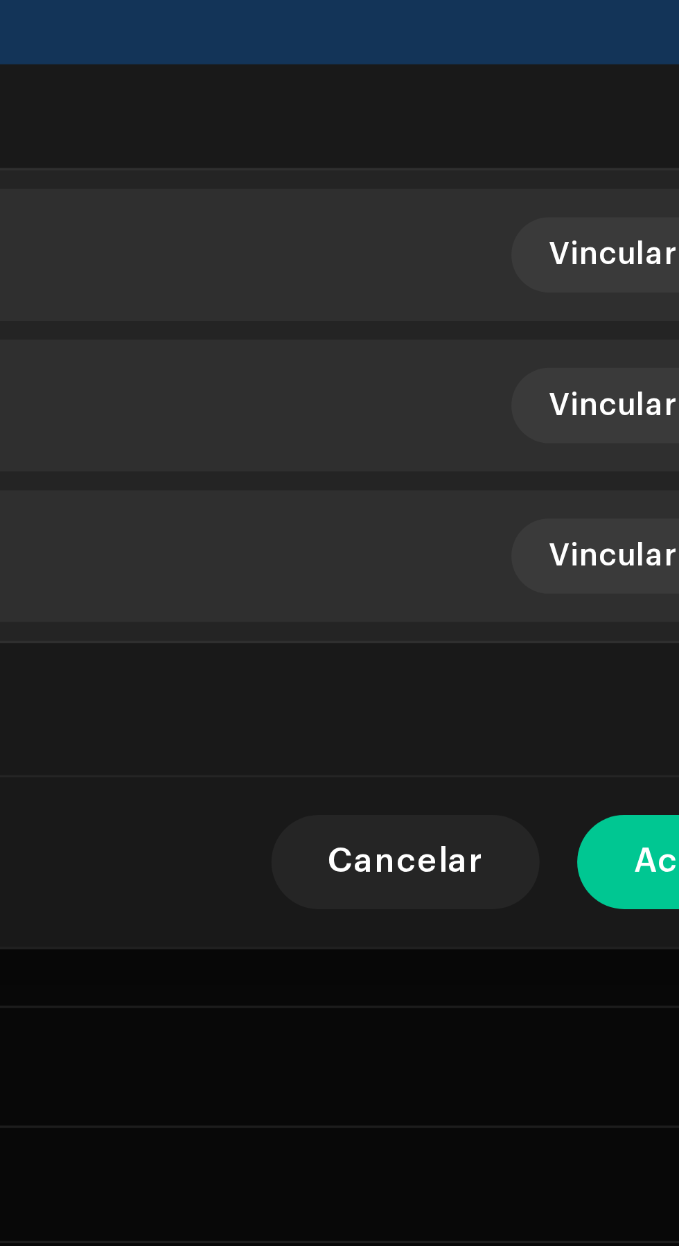
click at [407, 963] on span "Cancelar" at bounding box center [390, 949] width 46 height 28
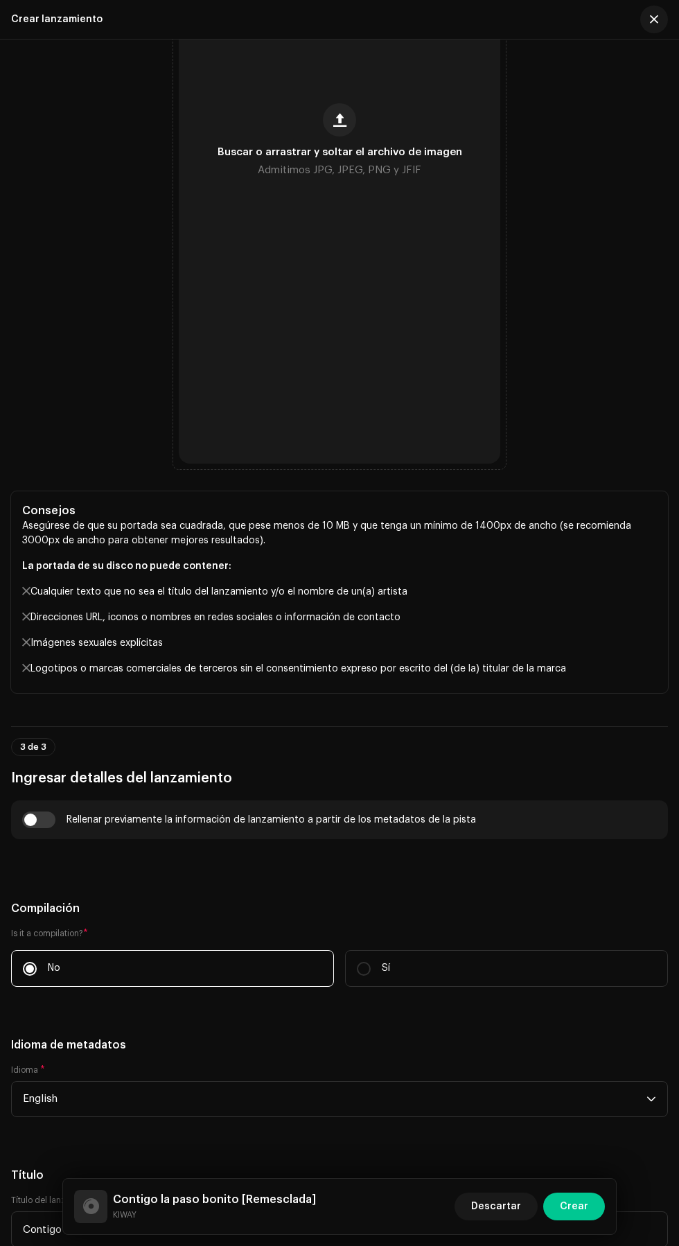
scroll to position [818, 0]
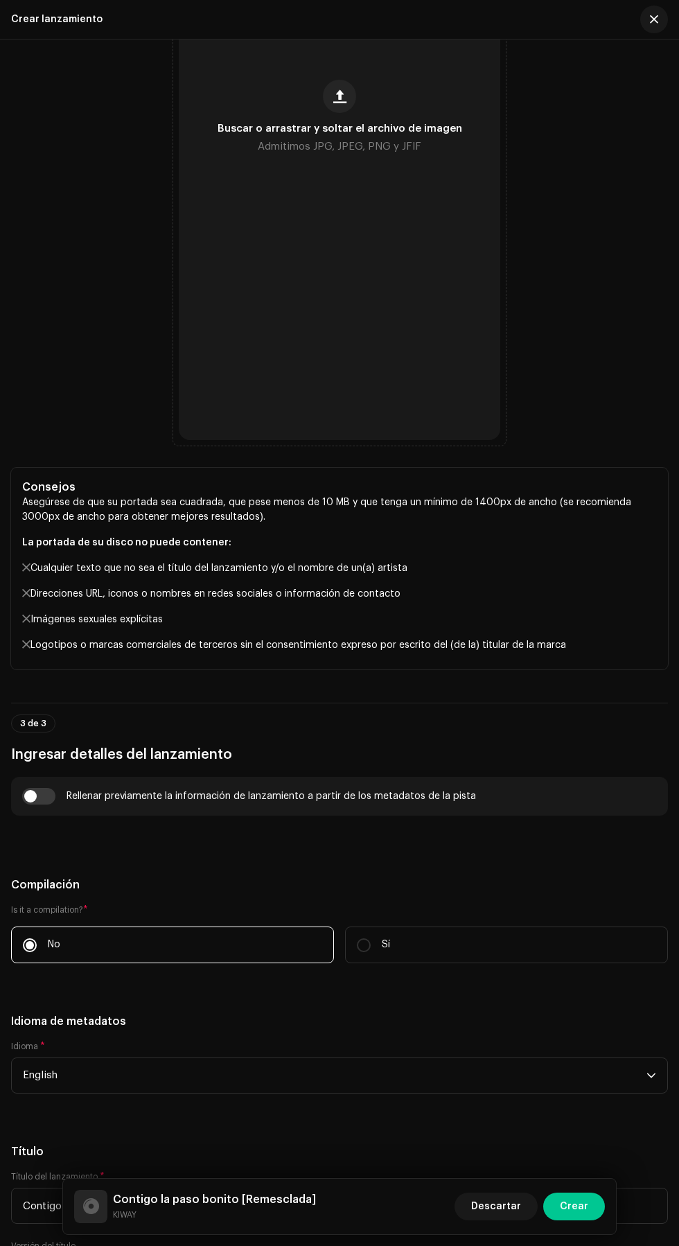
click at [382, 155] on span "Admitimos JPG, JPEG, PNG y JFIF" at bounding box center [340, 147] width 164 height 16
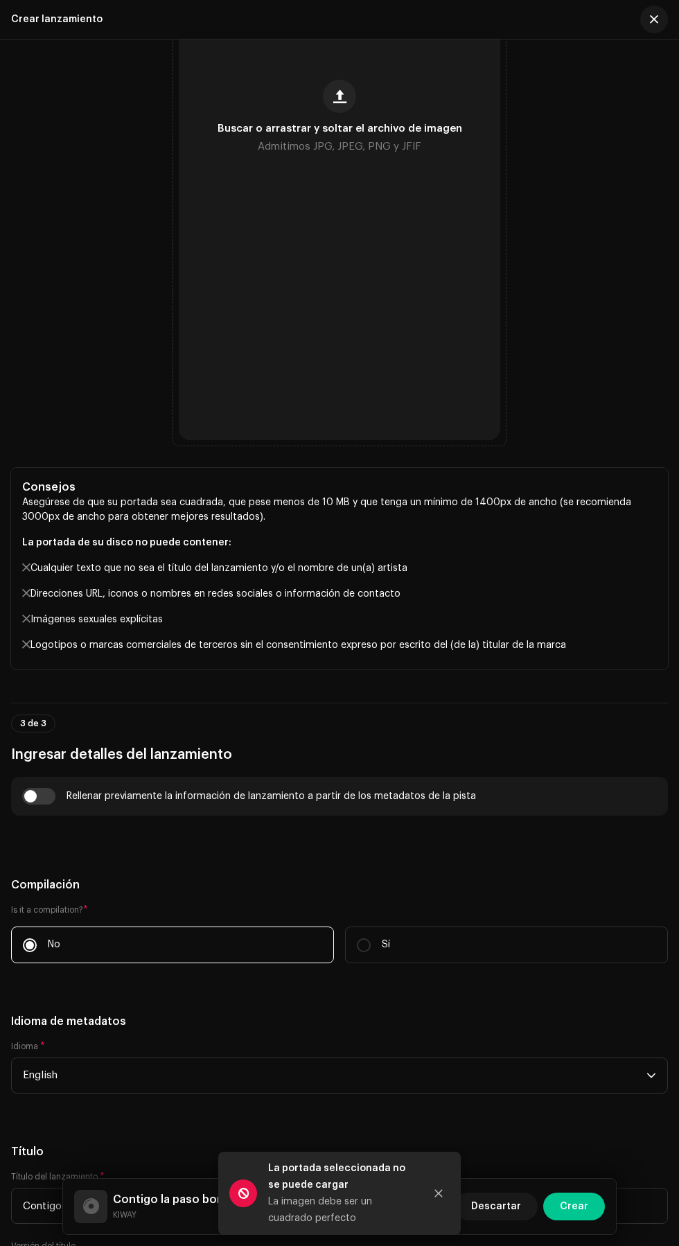
click at [362, 134] on span "Buscar o arrastrar y soltar el archivo de imagen" at bounding box center [340, 129] width 245 height 10
click at [367, 134] on span "Buscar o arrastrar y soltar el archivo de imagen" at bounding box center [340, 129] width 245 height 10
